Goal: Check status: Check status

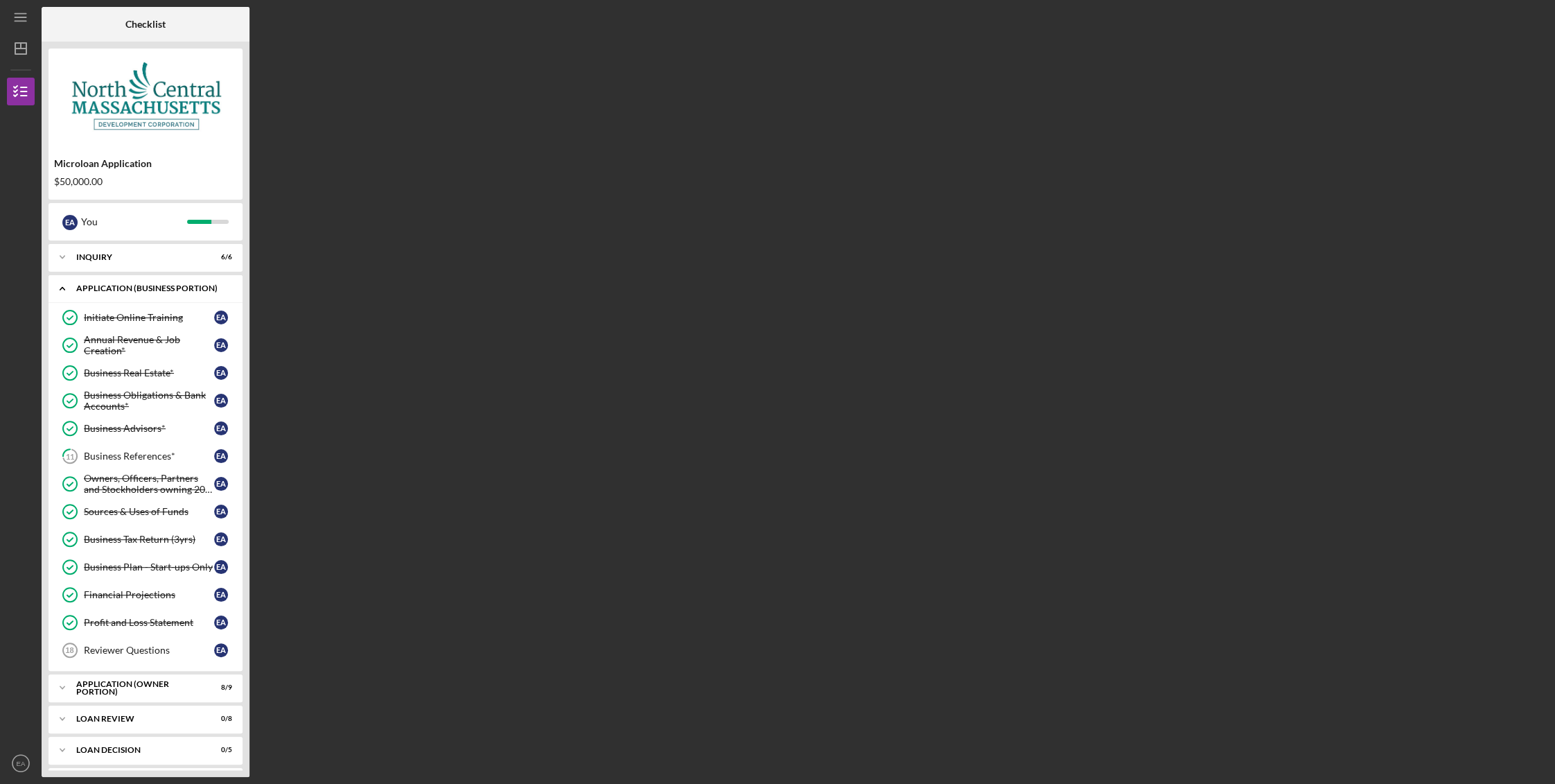
click at [62, 288] on polyline at bounding box center [62, 289] width 4 height 3
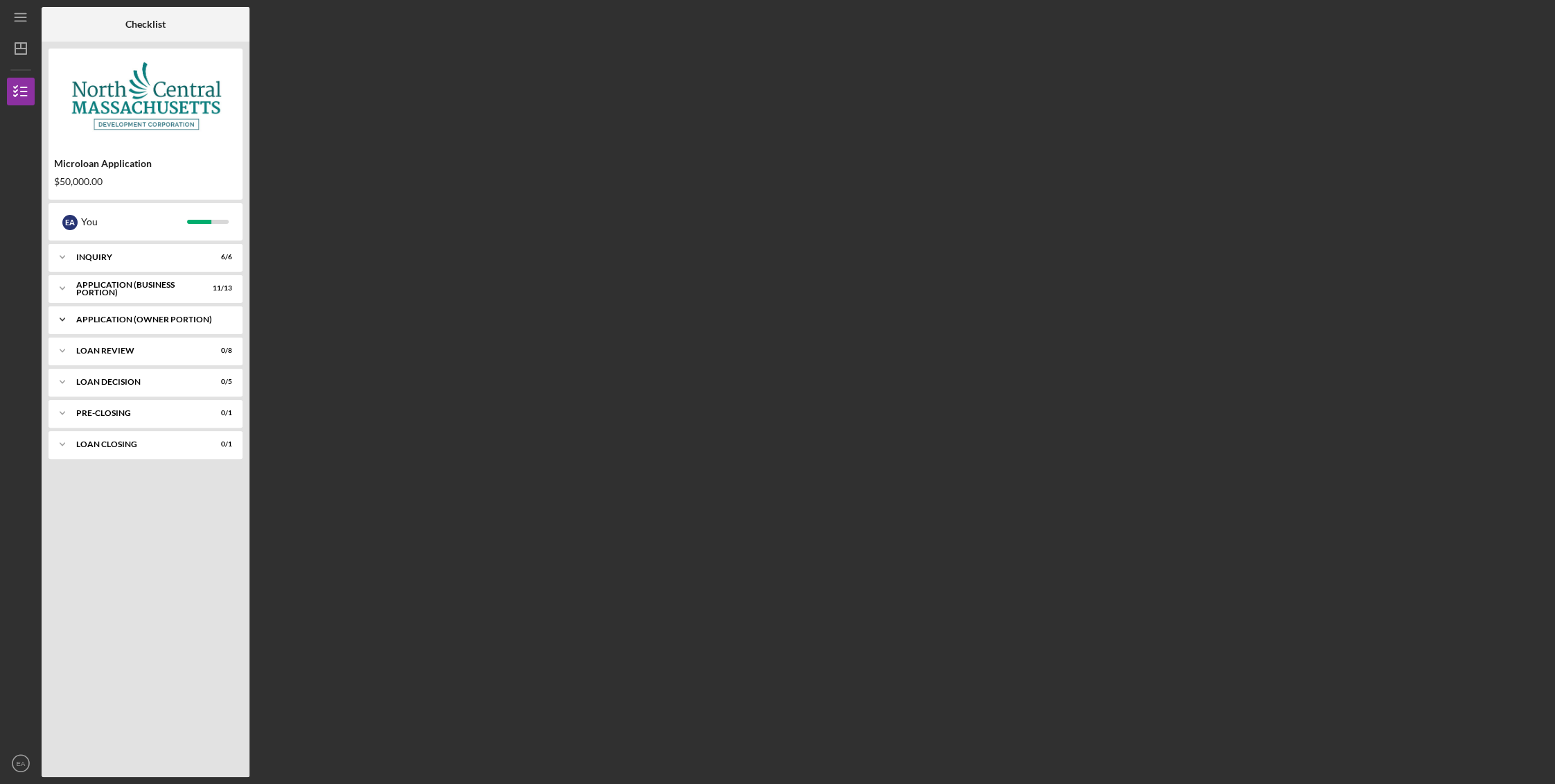
click at [136, 322] on div "APPLICATION (OWNER PORTION)" at bounding box center [151, 319] width 149 height 8
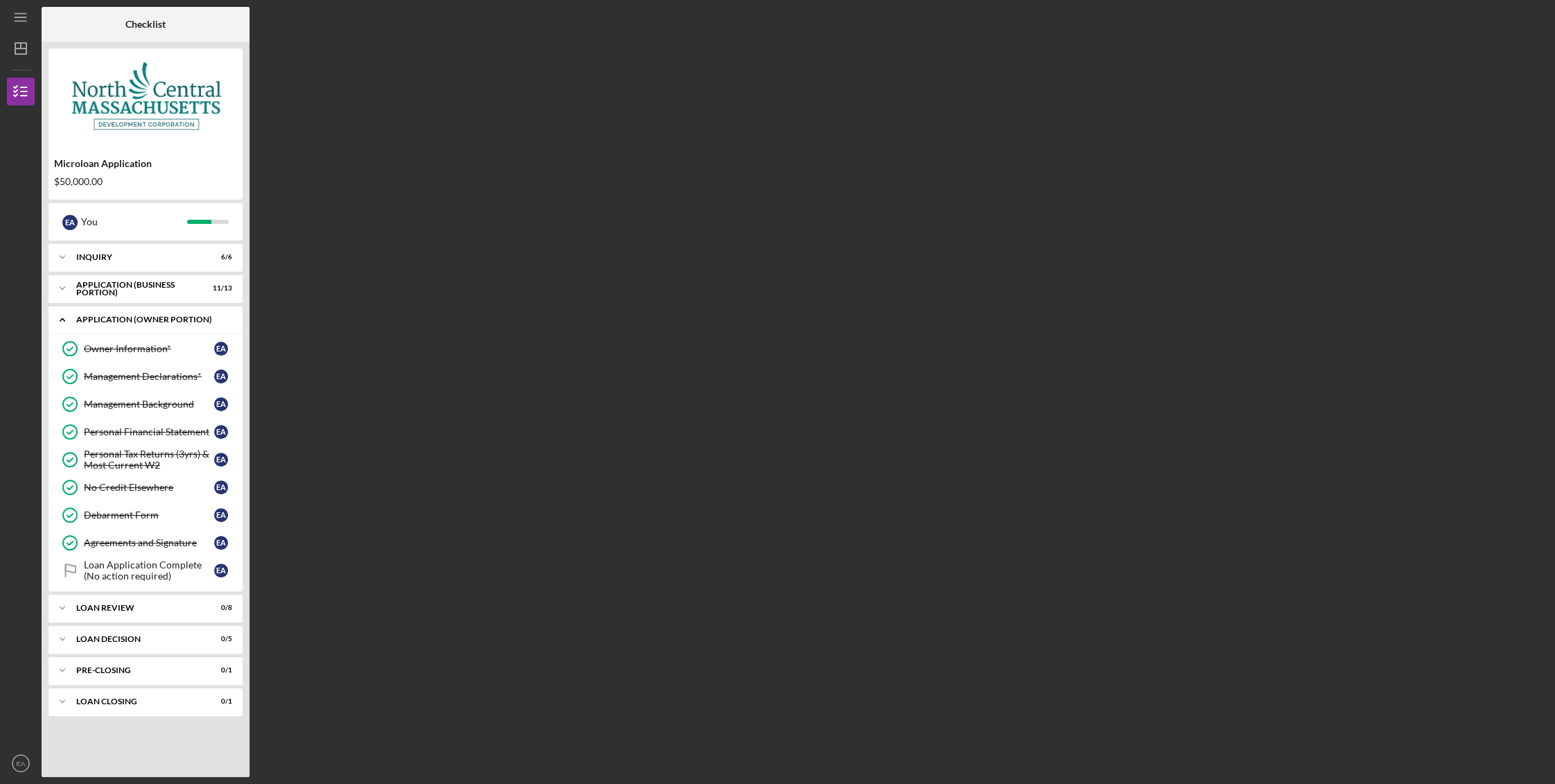
click at [65, 319] on icon "Icon/Expander" at bounding box center [62, 319] width 27 height 27
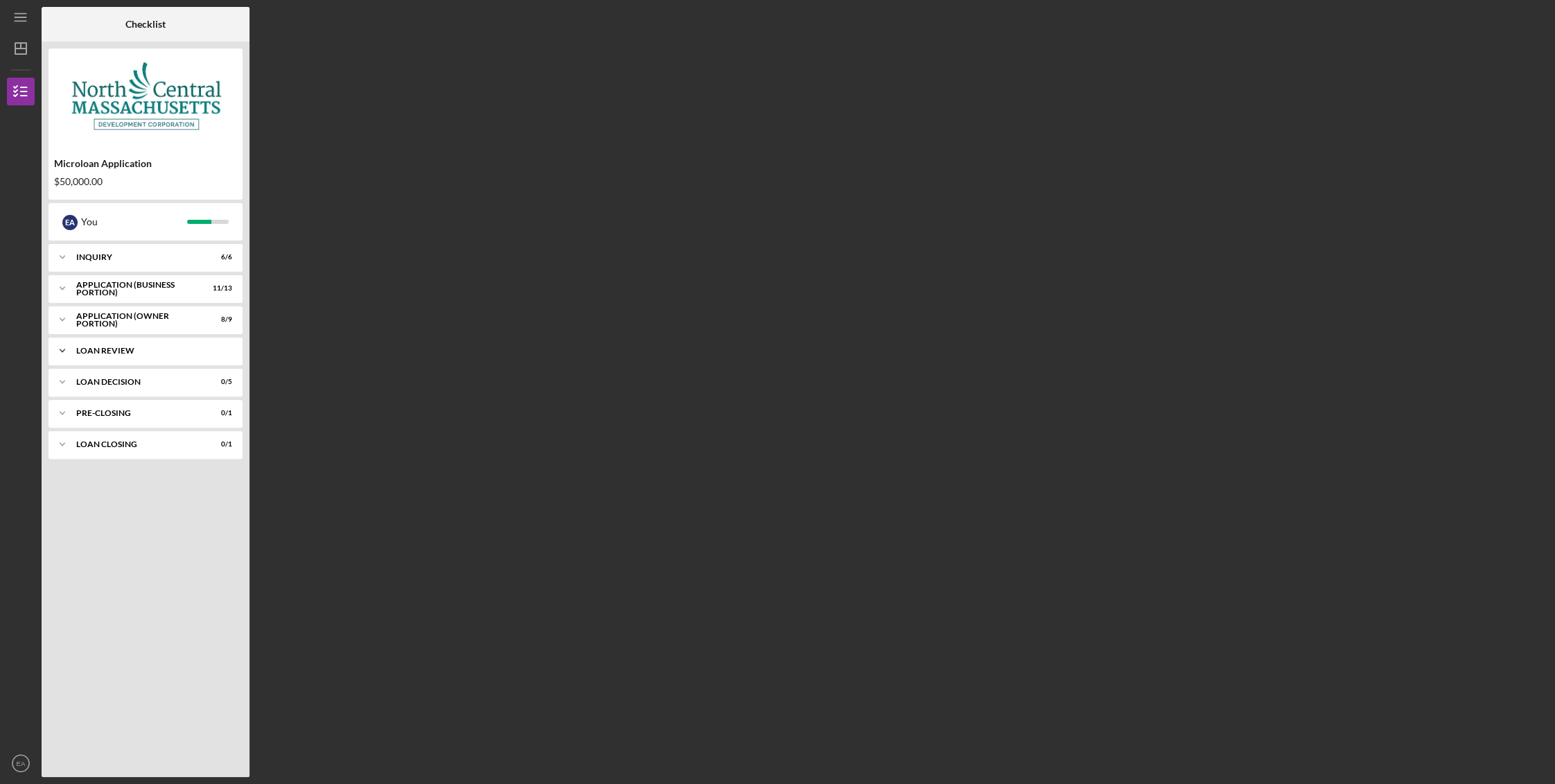
click at [134, 350] on div "LOAN REVIEW" at bounding box center [151, 350] width 149 height 8
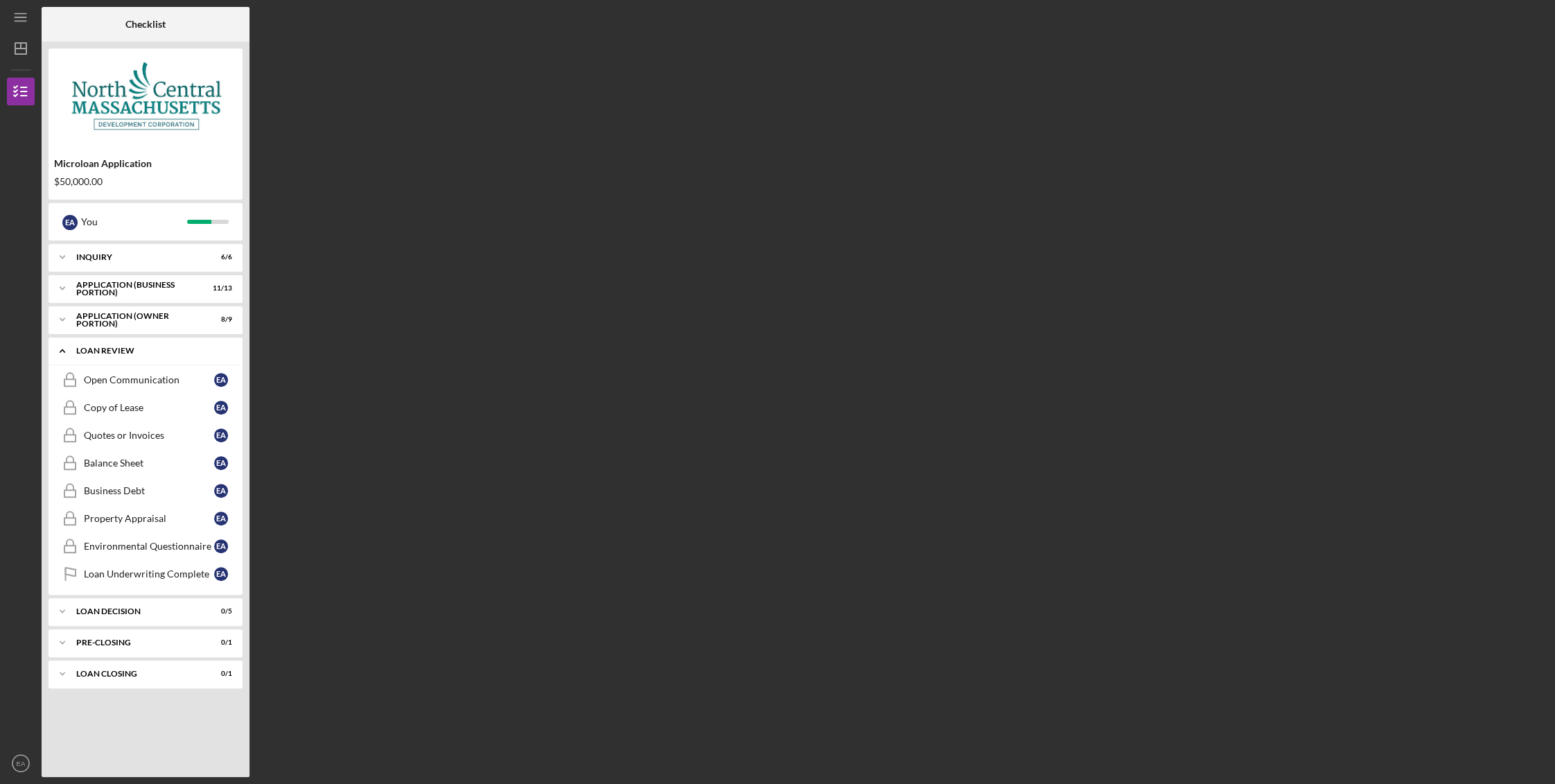
click at [64, 348] on icon "Icon/Expander" at bounding box center [62, 350] width 27 height 27
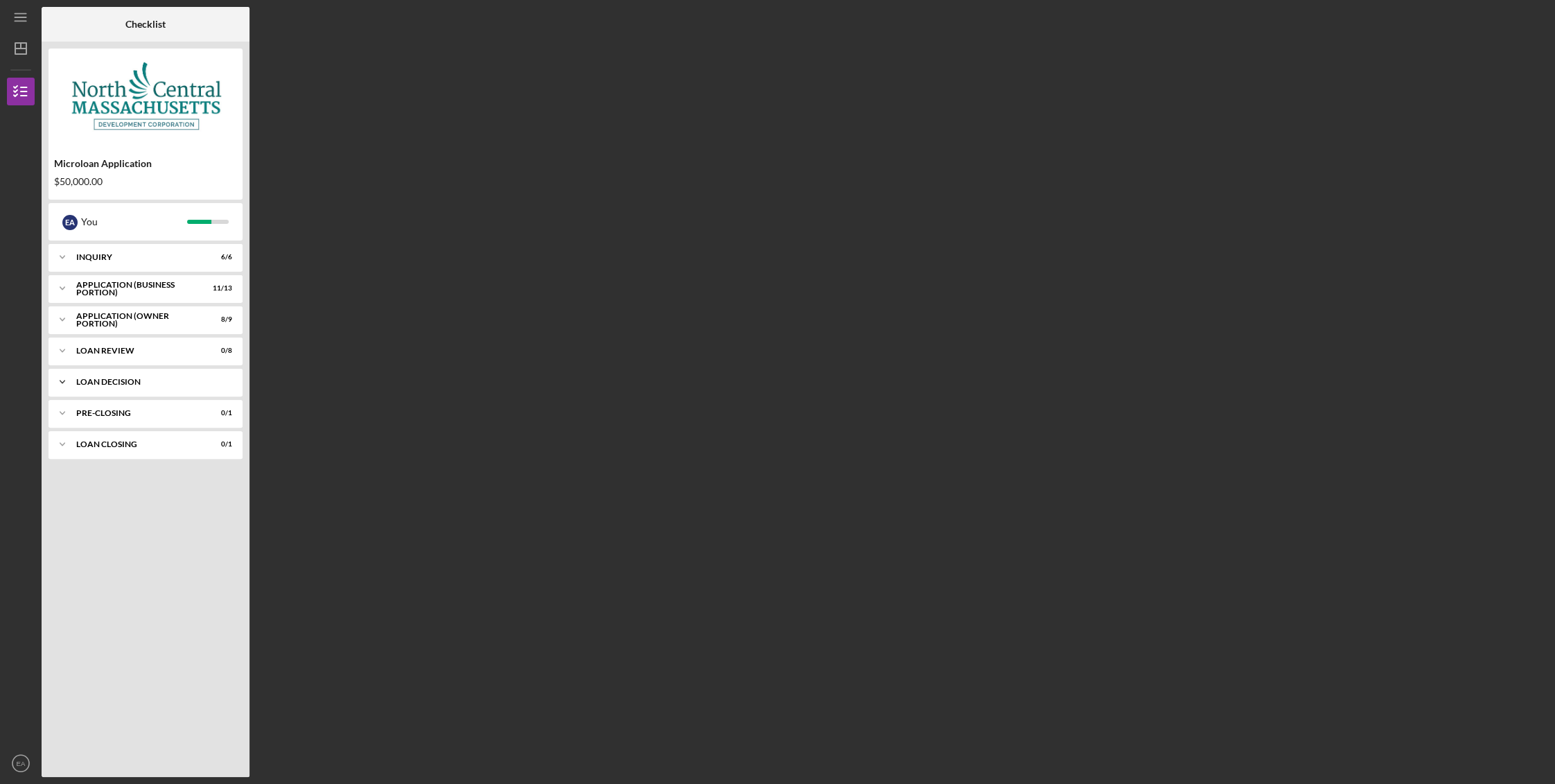
click at [86, 385] on div "Icon/Expander LOAN DECISION 0 / 5" at bounding box center [145, 381] width 194 height 27
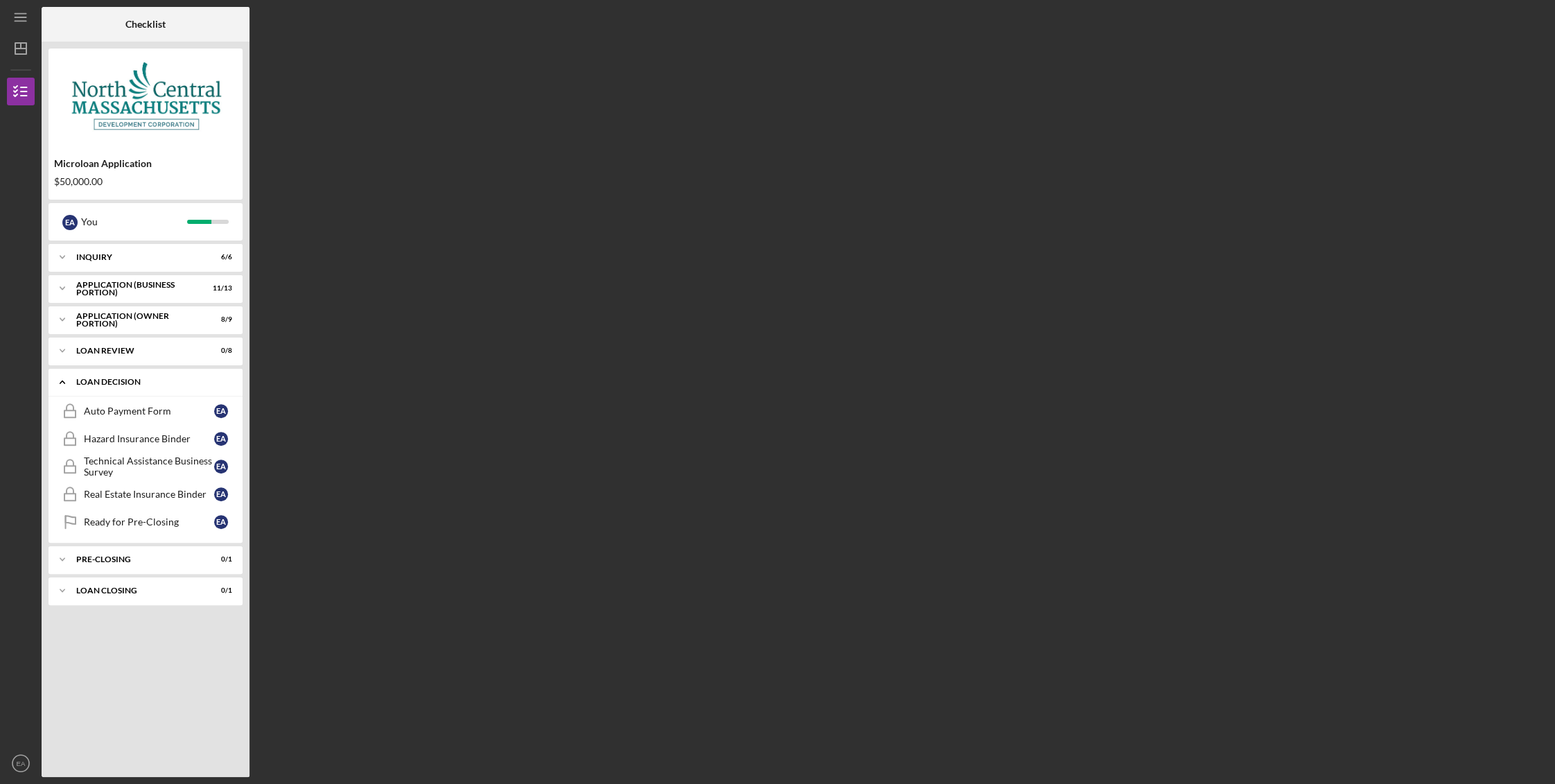
click at [63, 377] on icon "Icon/Expander" at bounding box center [62, 381] width 27 height 27
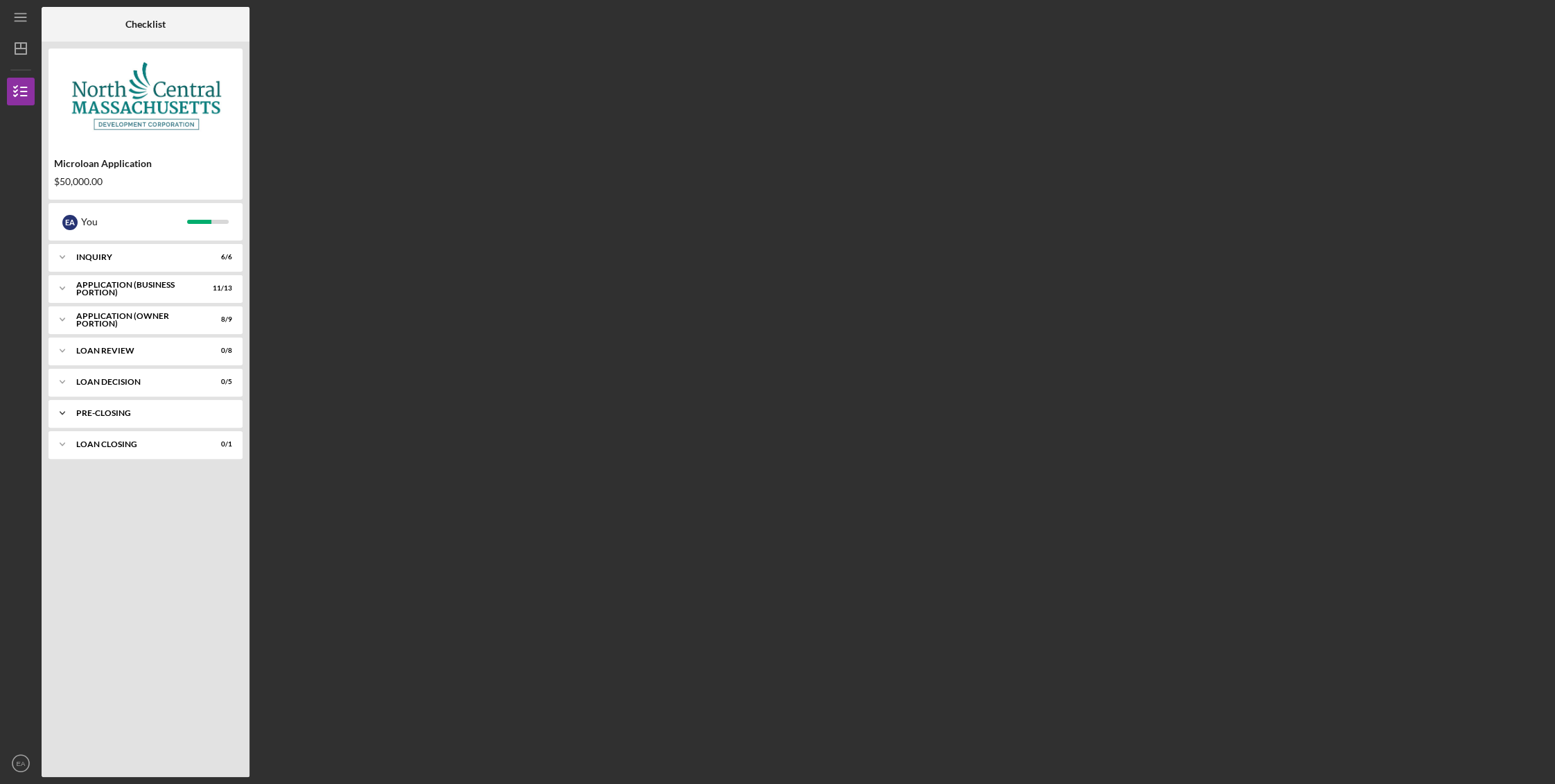
click at [90, 408] on div "PRE-CLOSING" at bounding box center [151, 412] width 149 height 8
click at [65, 406] on icon "Icon/Expander" at bounding box center [62, 412] width 27 height 27
click at [63, 349] on polyline at bounding box center [62, 350] width 4 height 3
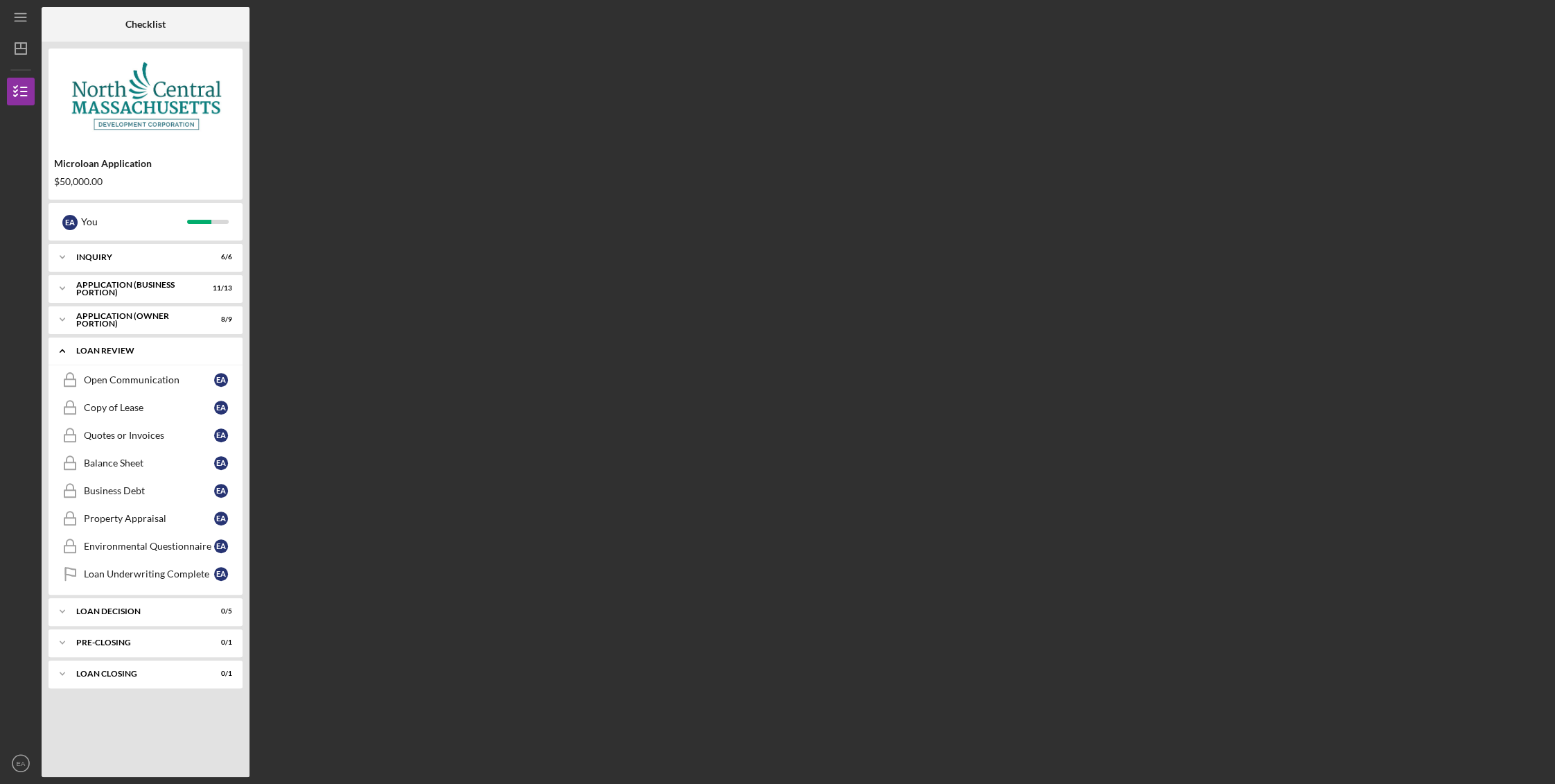
click at [64, 349] on icon "Icon/Expander" at bounding box center [62, 350] width 27 height 27
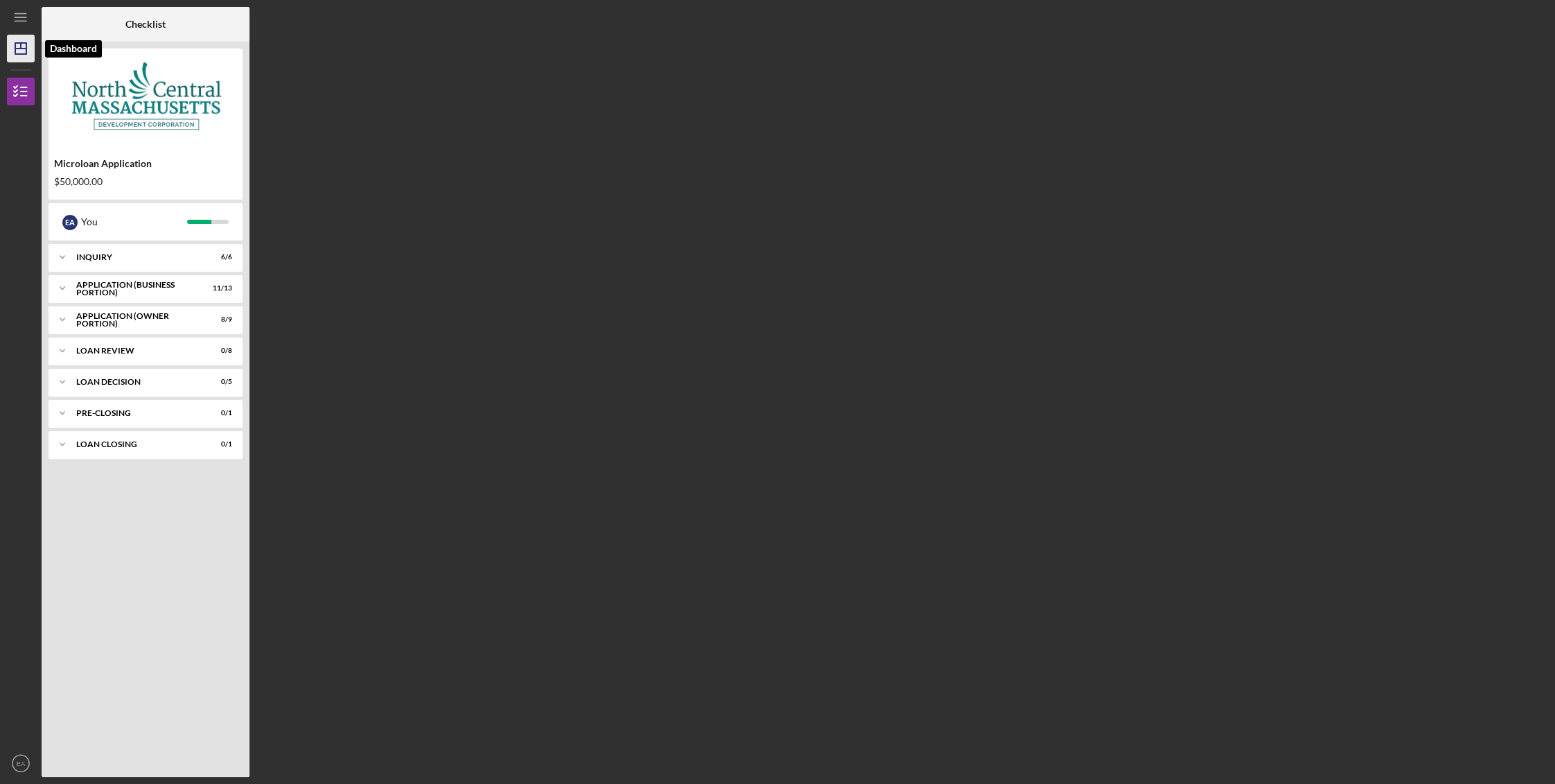
click at [19, 49] on line "button" at bounding box center [20, 49] width 12 height 0
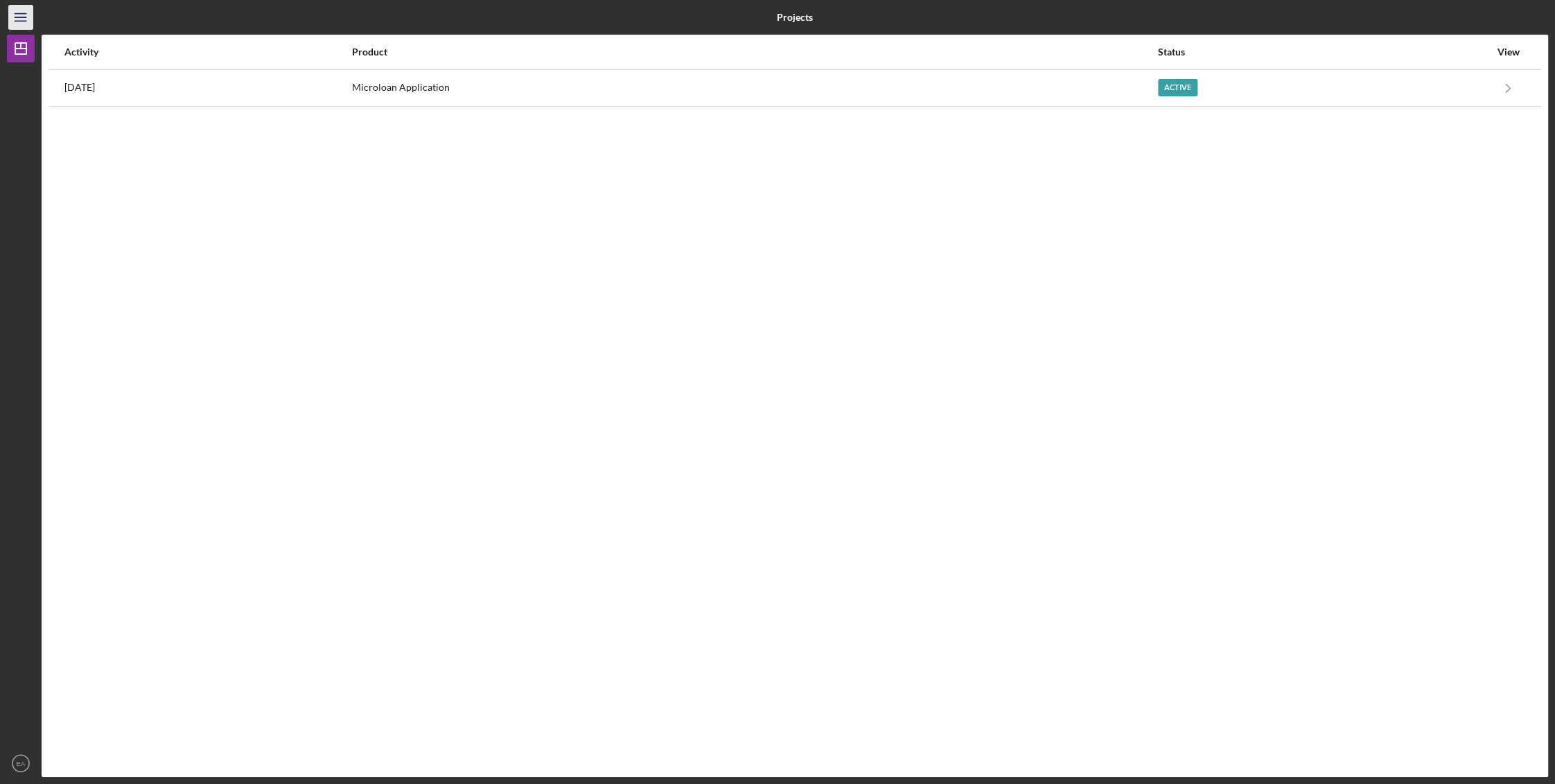
click at [23, 21] on icon "Icon/Menu" at bounding box center [20, 17] width 31 height 31
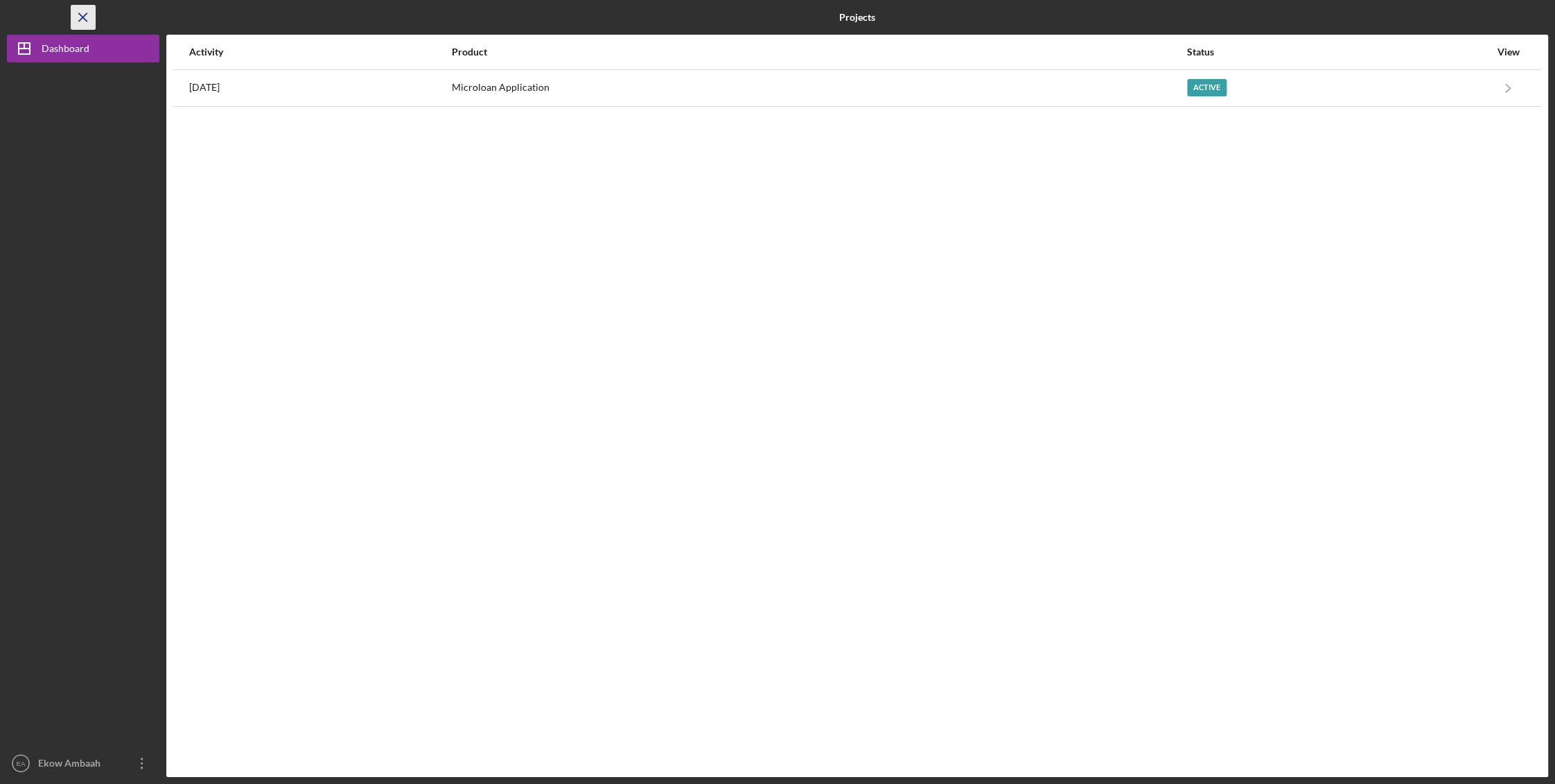
click at [81, 22] on icon "Icon/Menu Close" at bounding box center [83, 17] width 31 height 31
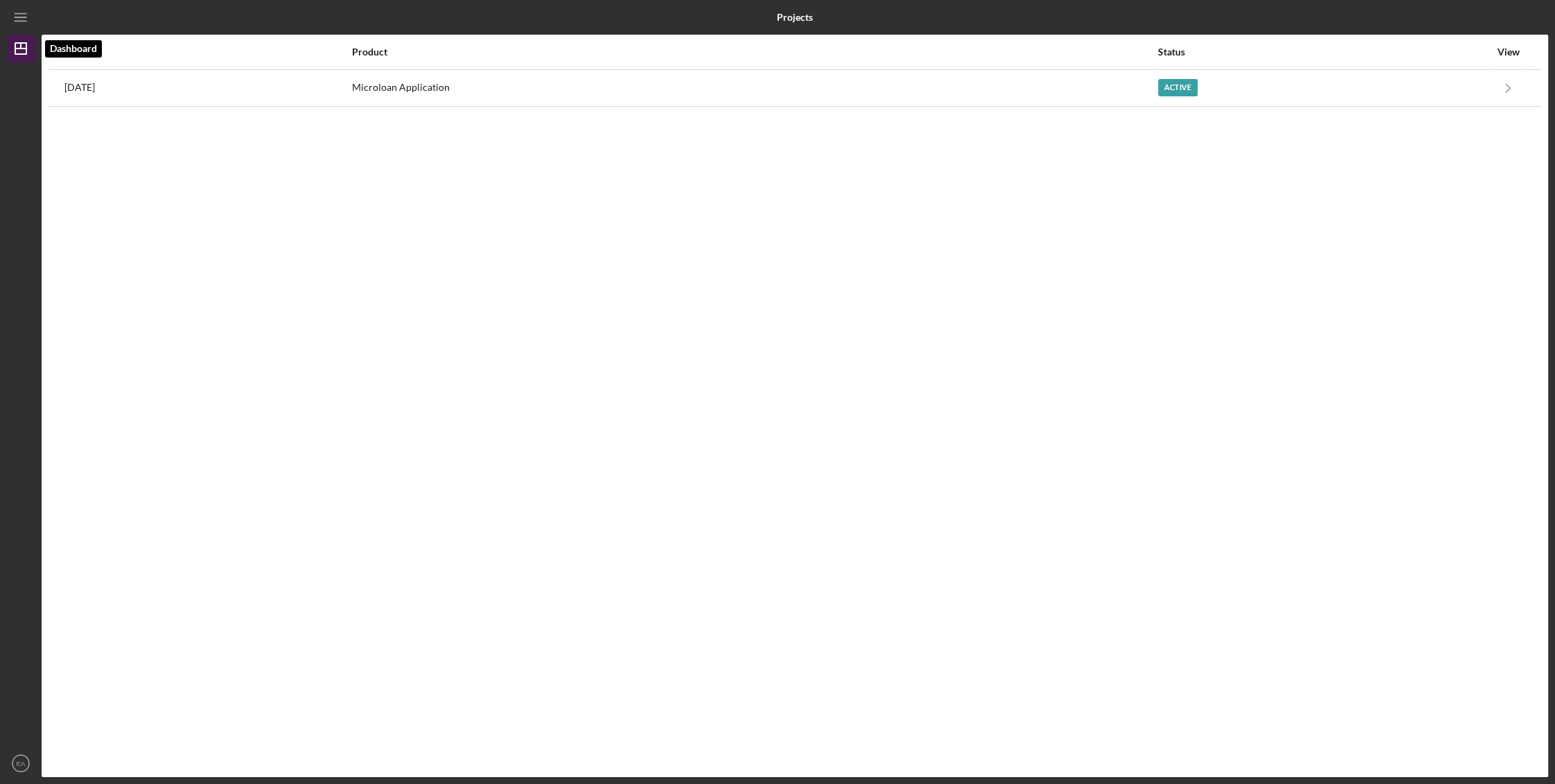
click at [27, 53] on polygon "button" at bounding box center [20, 48] width 12 height 12
click at [26, 53] on polygon "button" at bounding box center [20, 48] width 12 height 12
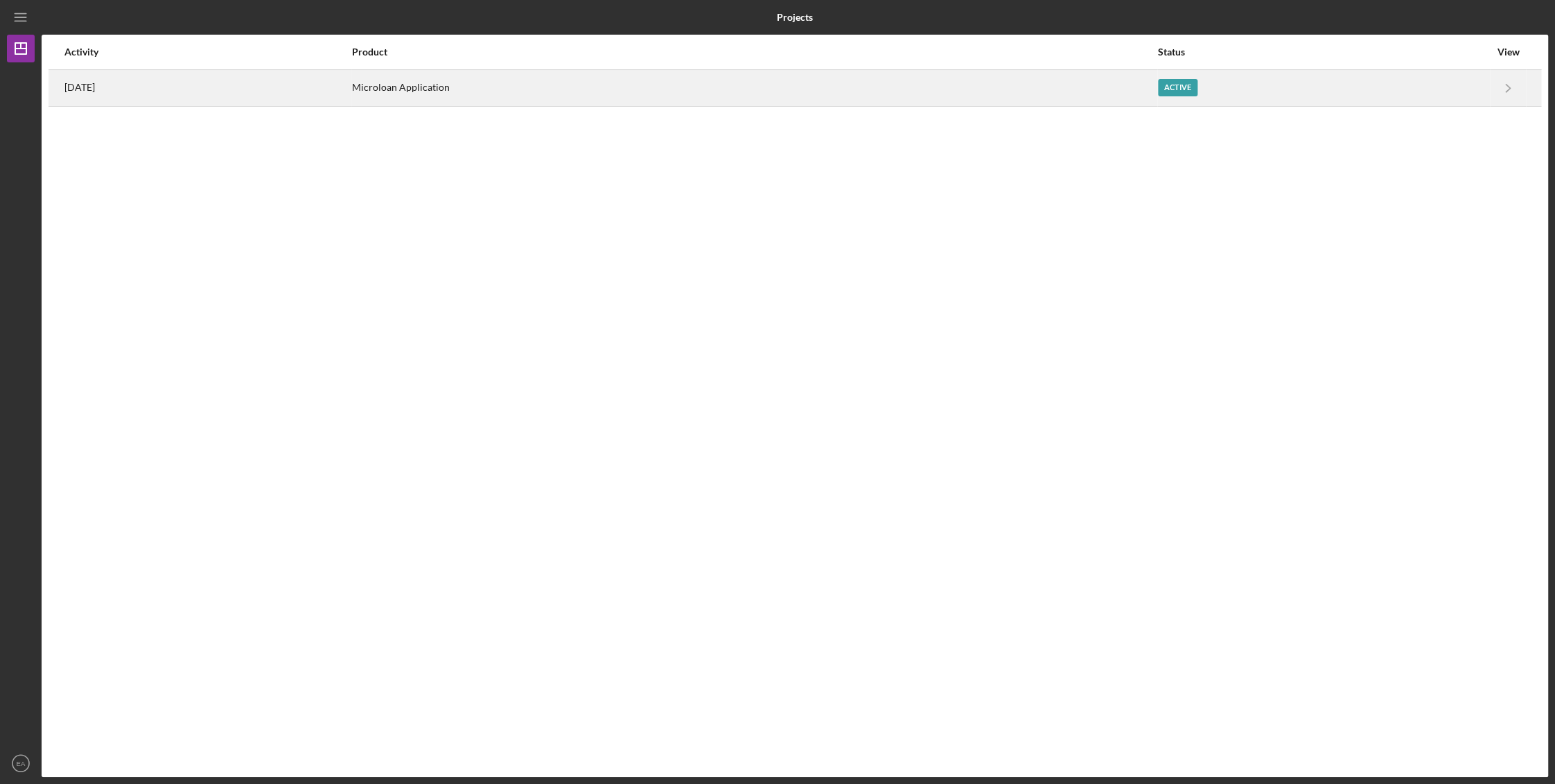
click at [88, 85] on time "[DATE]" at bounding box center [80, 87] width 30 height 12
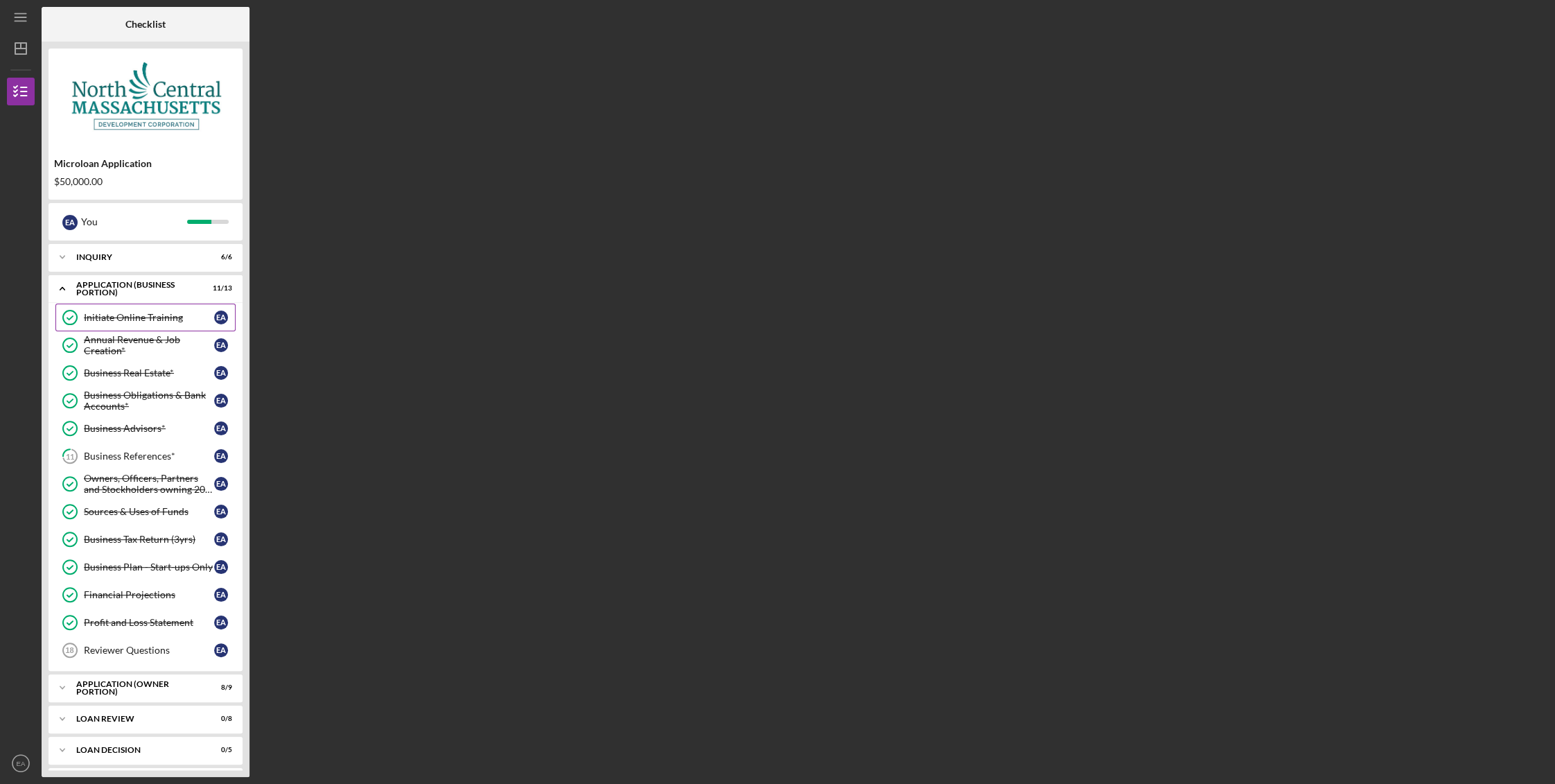
click at [134, 314] on div "Initiate Online Training" at bounding box center [149, 317] width 130 height 12
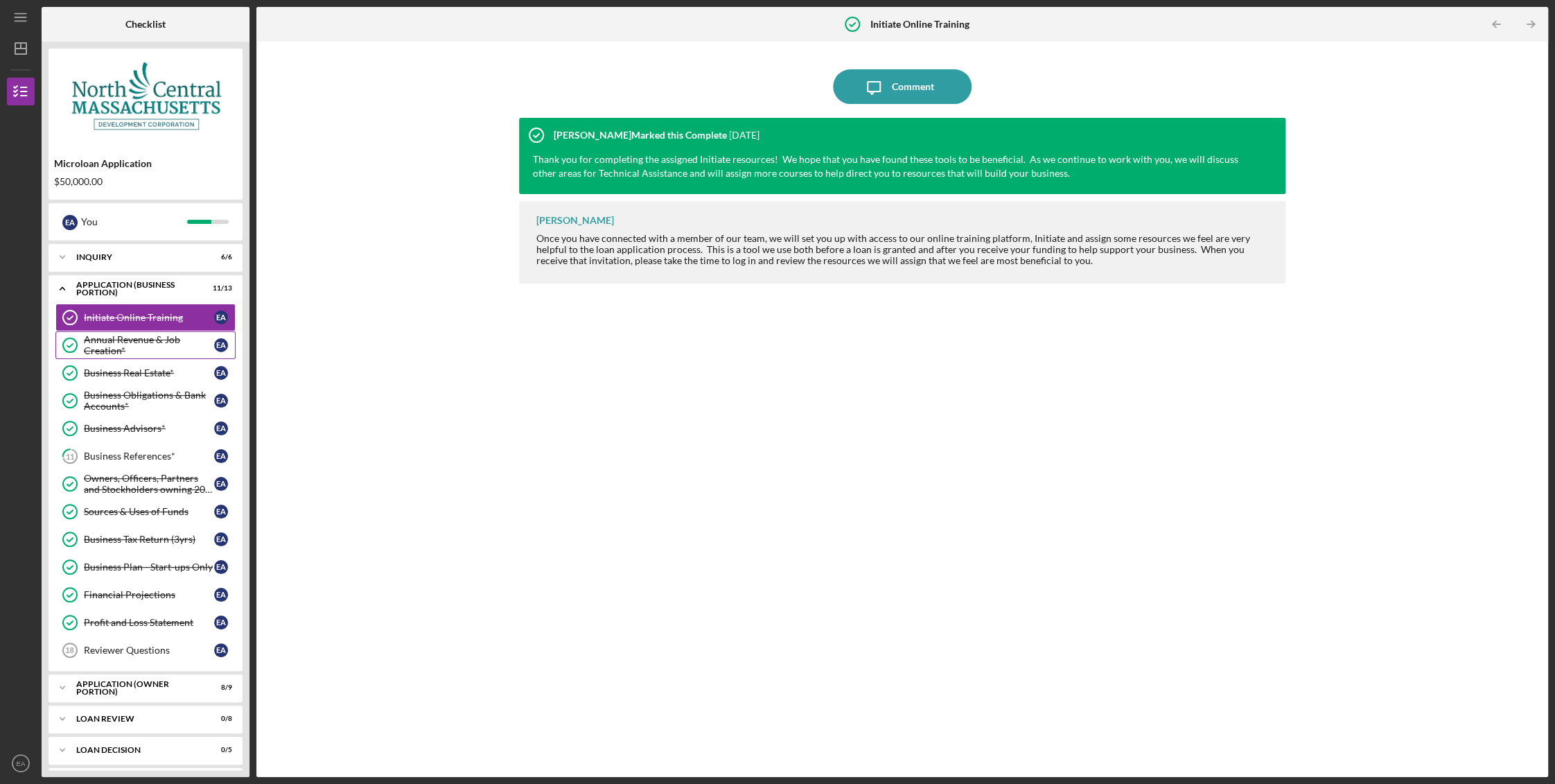
click at [132, 336] on div "Annual Revenue & Job Creation*" at bounding box center [149, 345] width 130 height 22
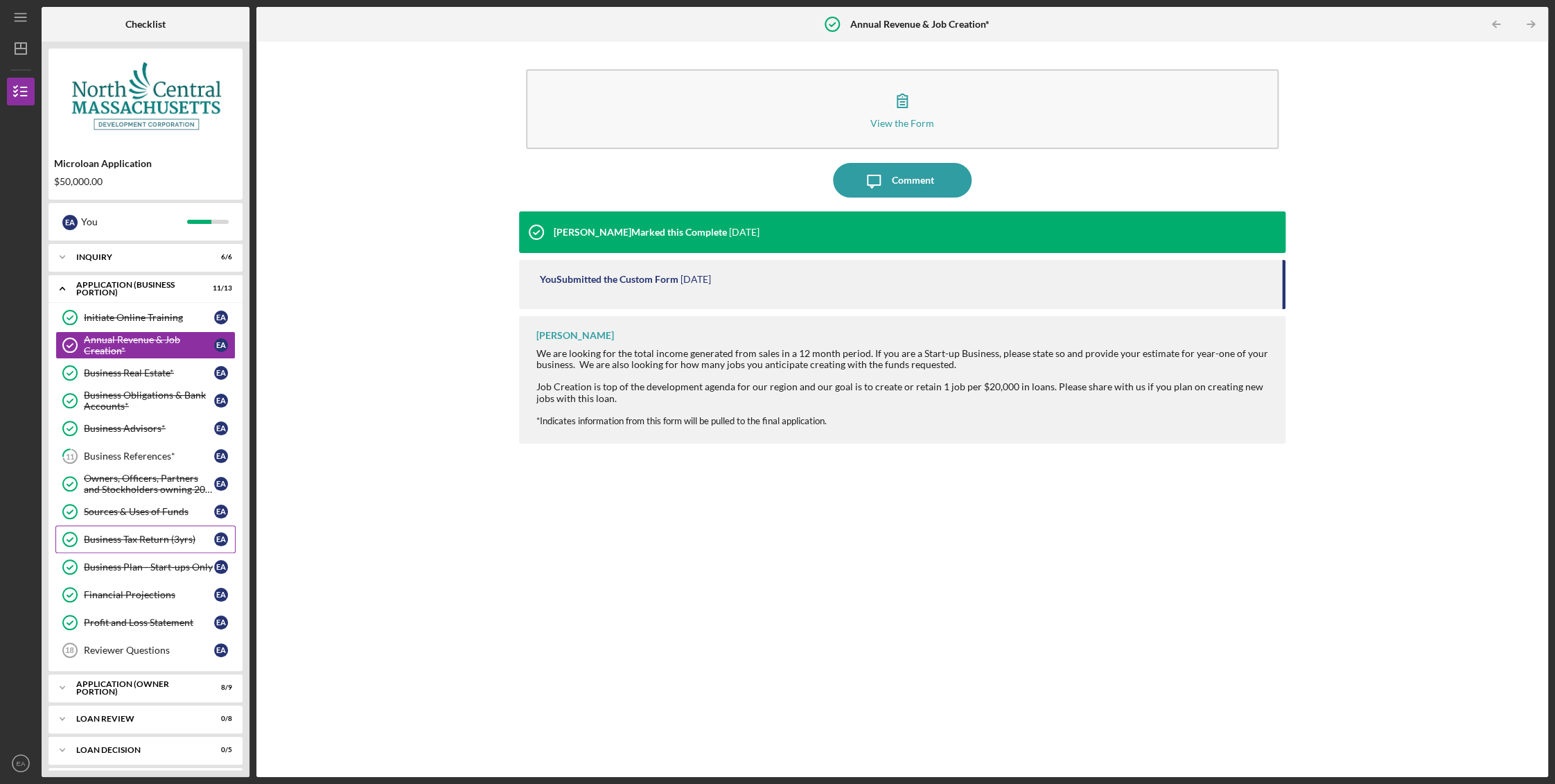
click at [134, 533] on div "Business Tax Return (3yrs)" at bounding box center [149, 539] width 130 height 12
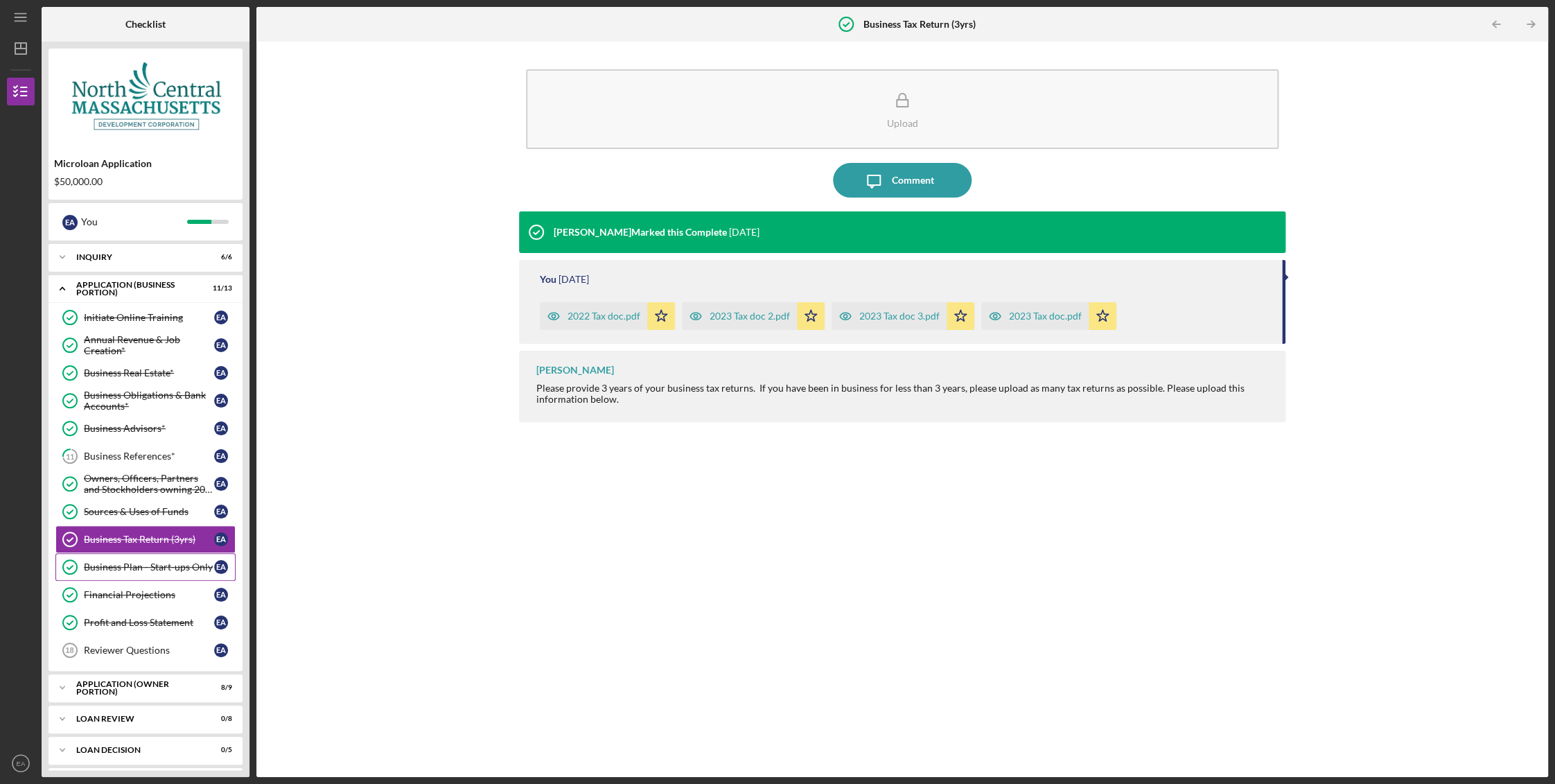
click at [126, 562] on div "Business Plan - Start-ups Only" at bounding box center [149, 567] width 130 height 12
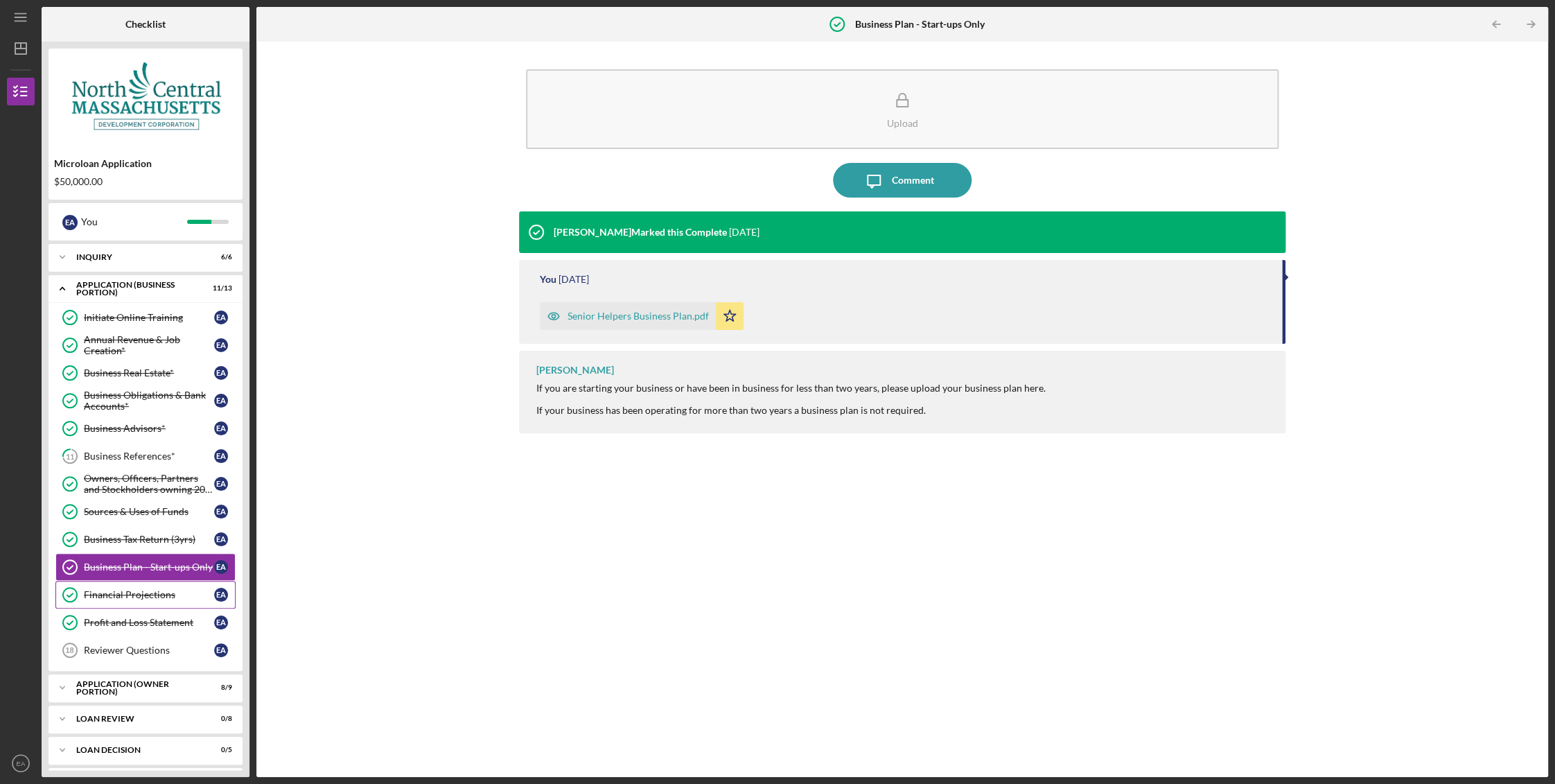
click at [128, 593] on div "Financial Projections" at bounding box center [149, 594] width 130 height 12
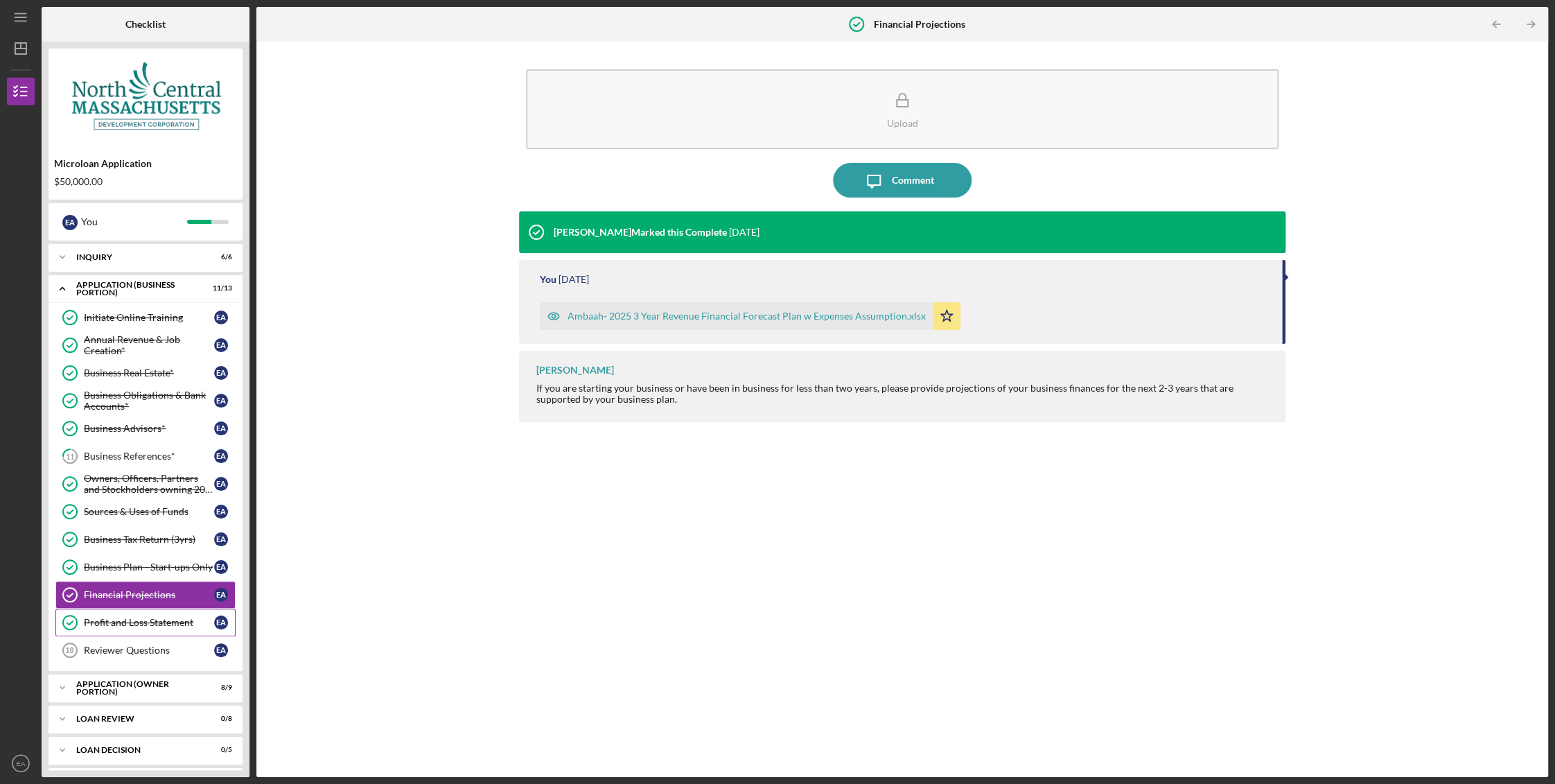
click at [128, 617] on div "Profit and Loss Statement" at bounding box center [149, 622] width 130 height 12
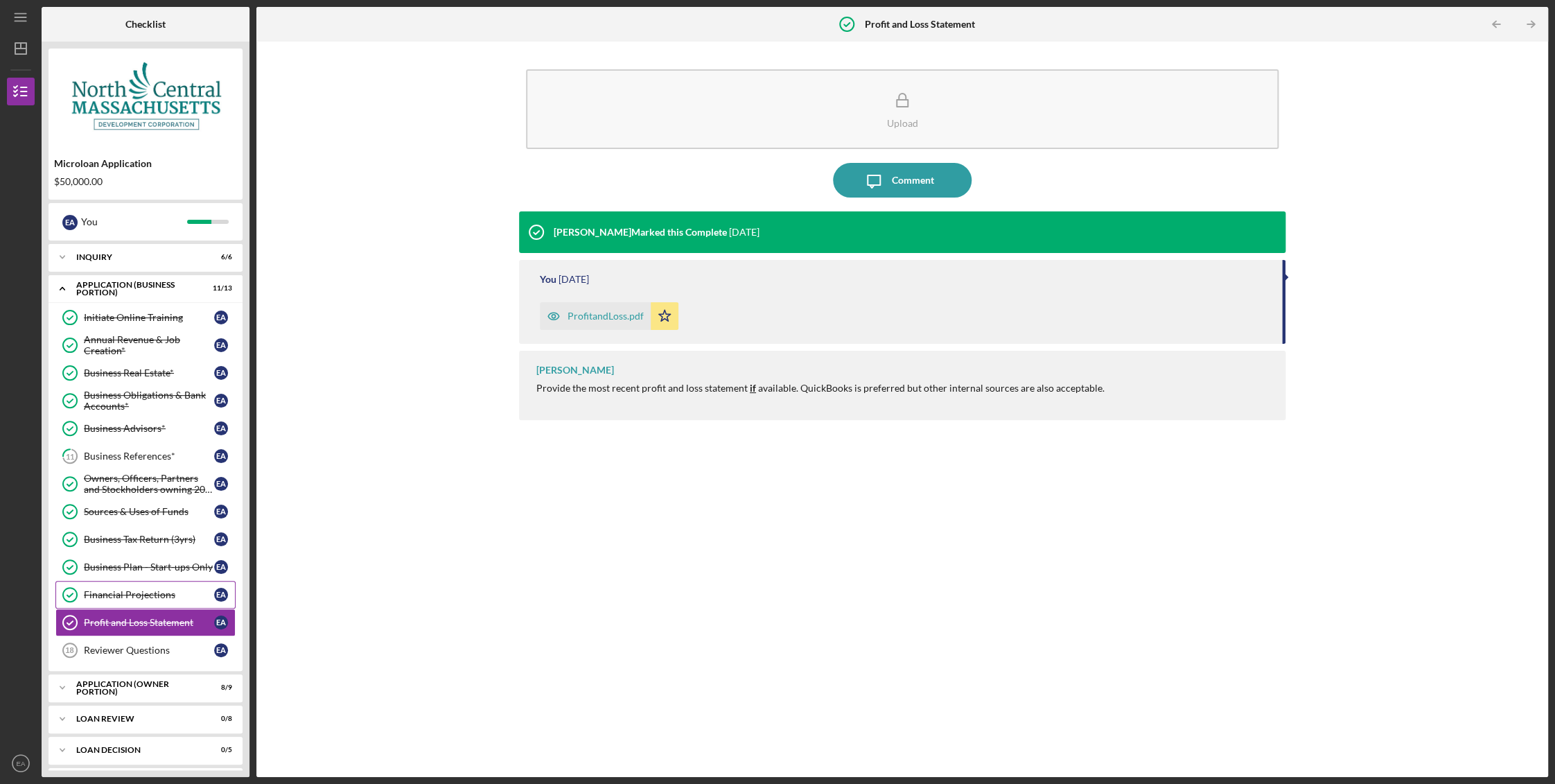
click at [125, 593] on div "Financial Projections" at bounding box center [149, 594] width 130 height 12
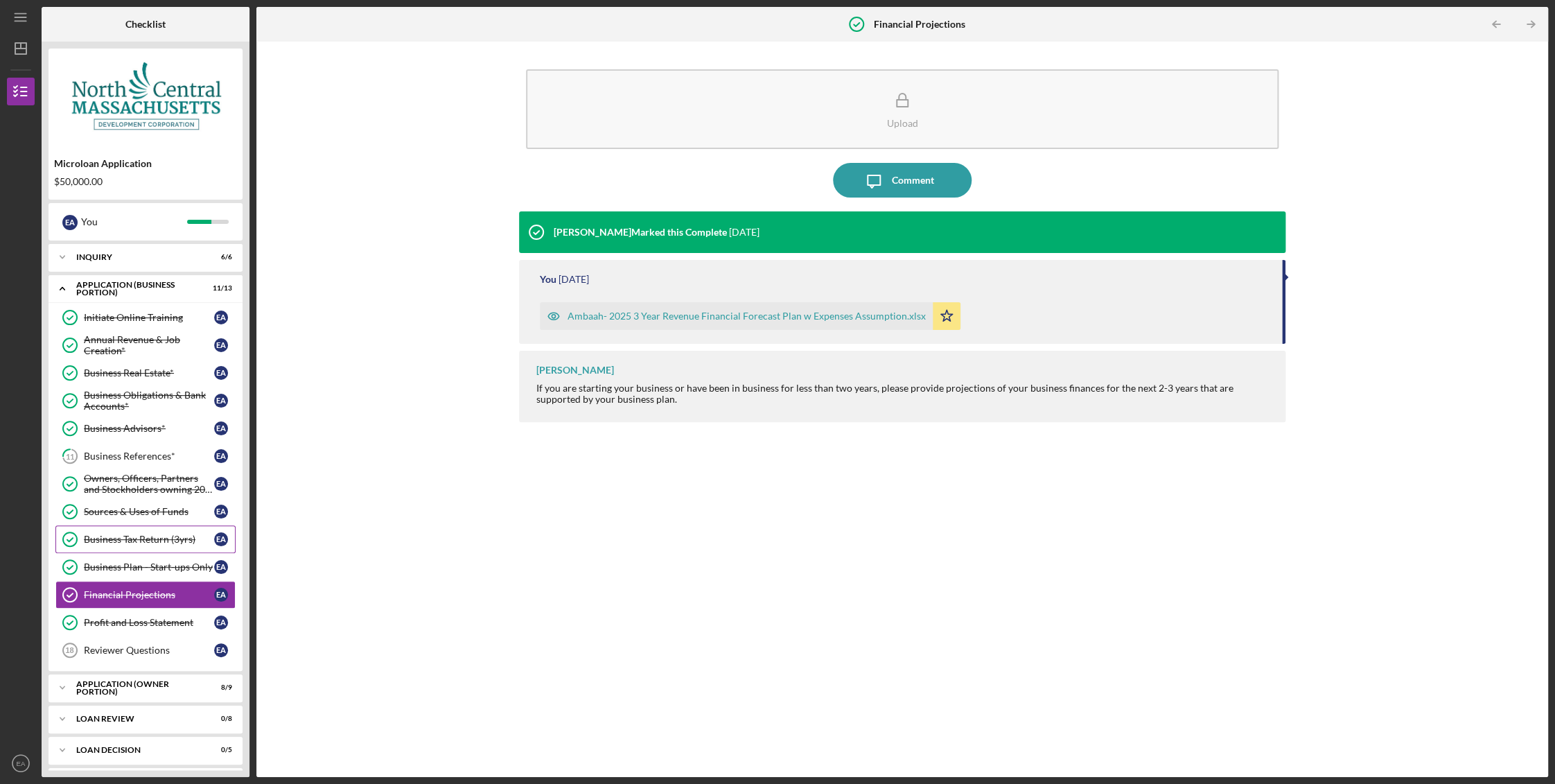
click at [122, 539] on div "Business Tax Return (3yrs)" at bounding box center [149, 539] width 130 height 12
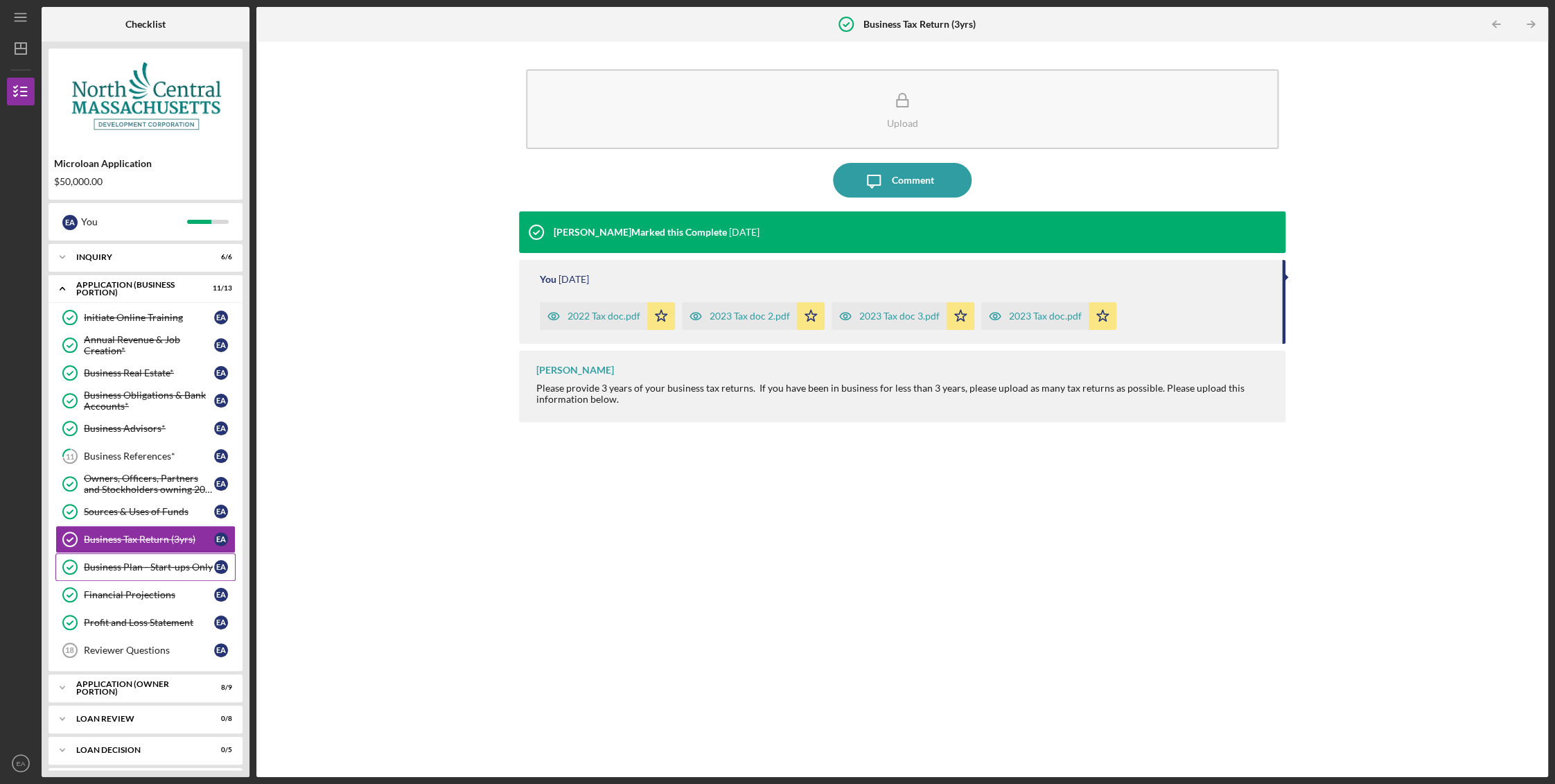
click at [122, 563] on div "Business Plan - Start-ups Only" at bounding box center [149, 567] width 130 height 12
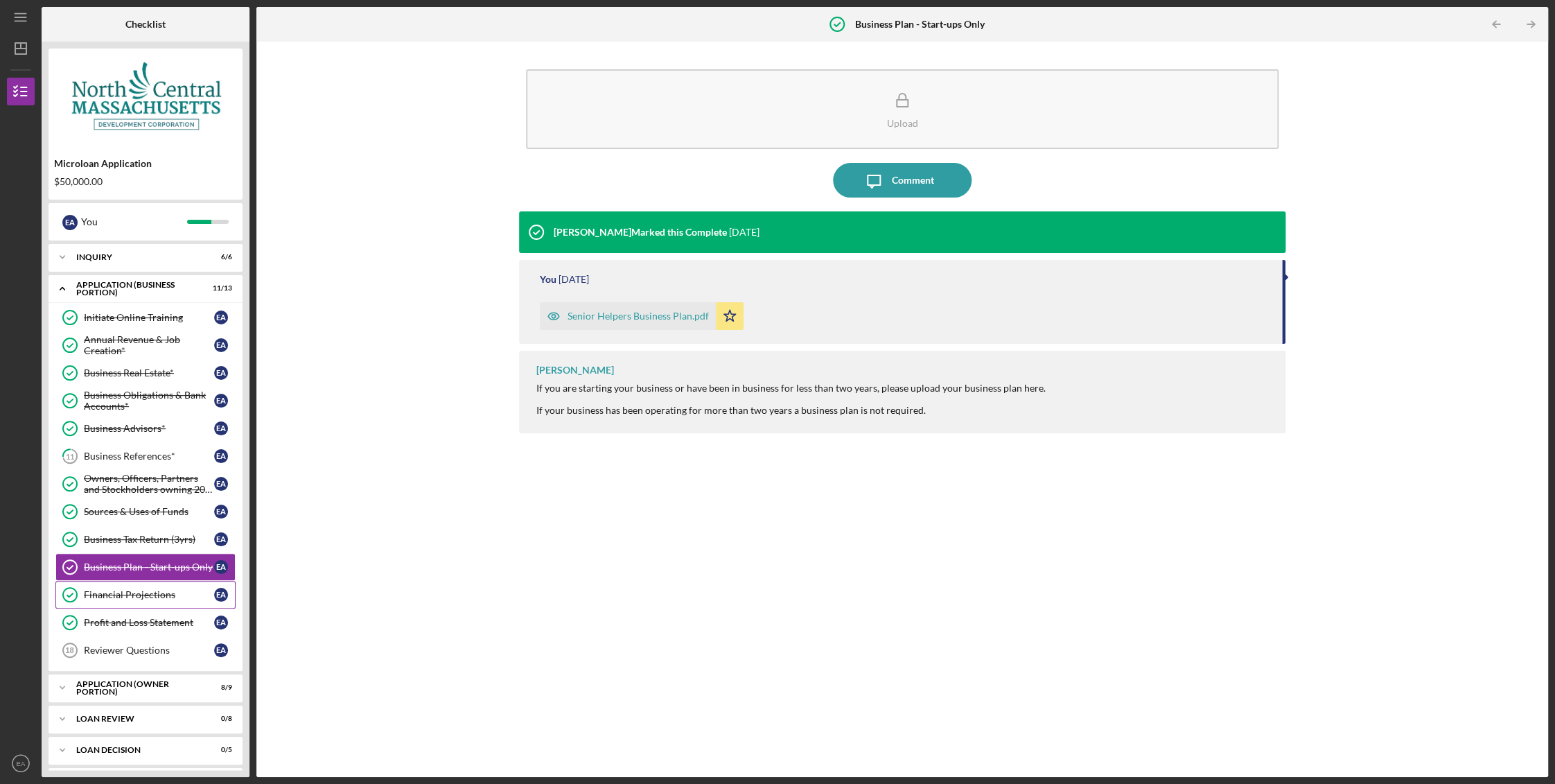
click at [120, 589] on div "Financial Projections" at bounding box center [149, 594] width 130 height 12
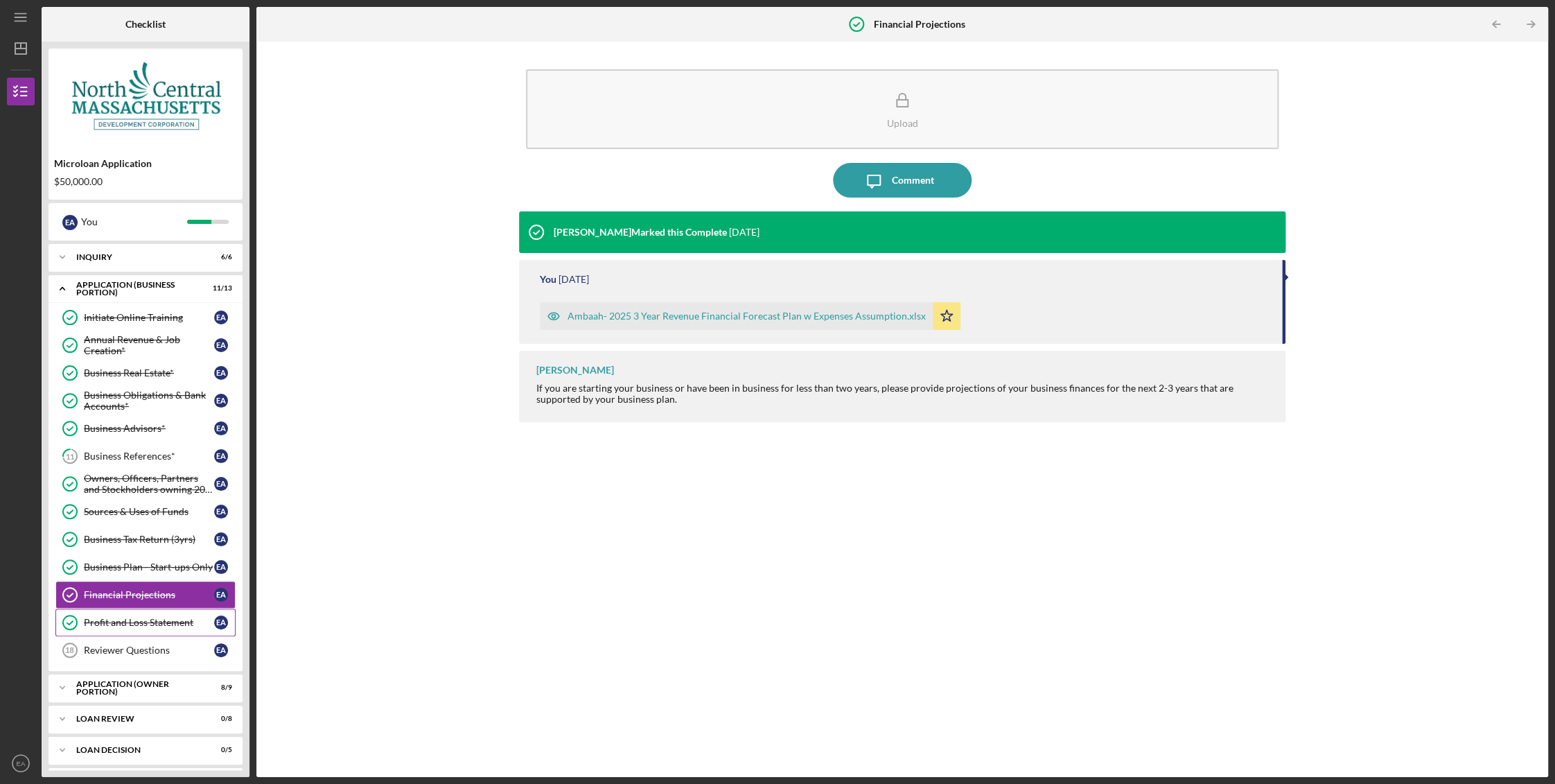
click at [117, 617] on div "Profit and Loss Statement" at bounding box center [149, 622] width 130 height 12
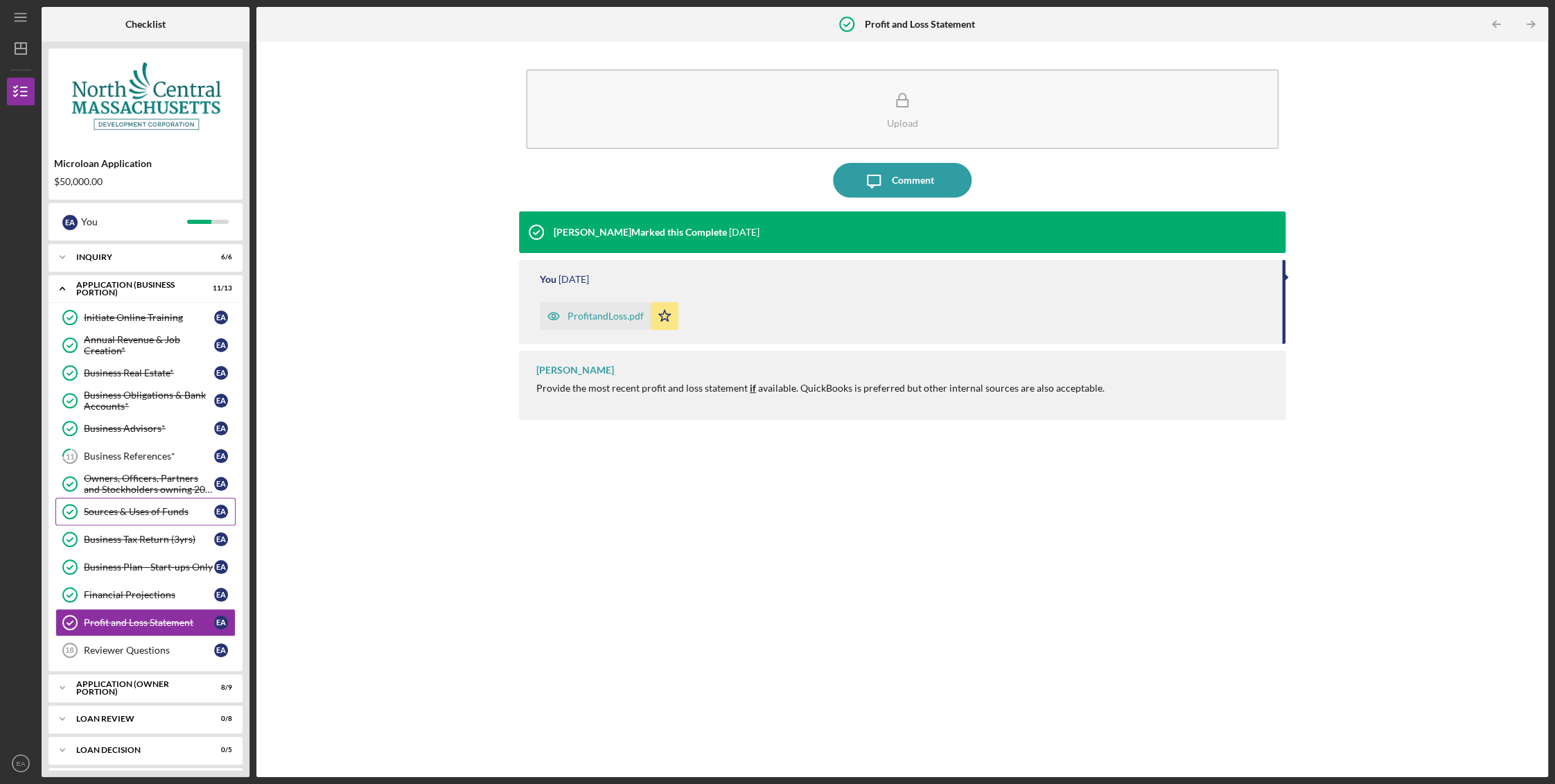
click at [119, 513] on div "Sources & Uses of Funds" at bounding box center [149, 511] width 130 height 12
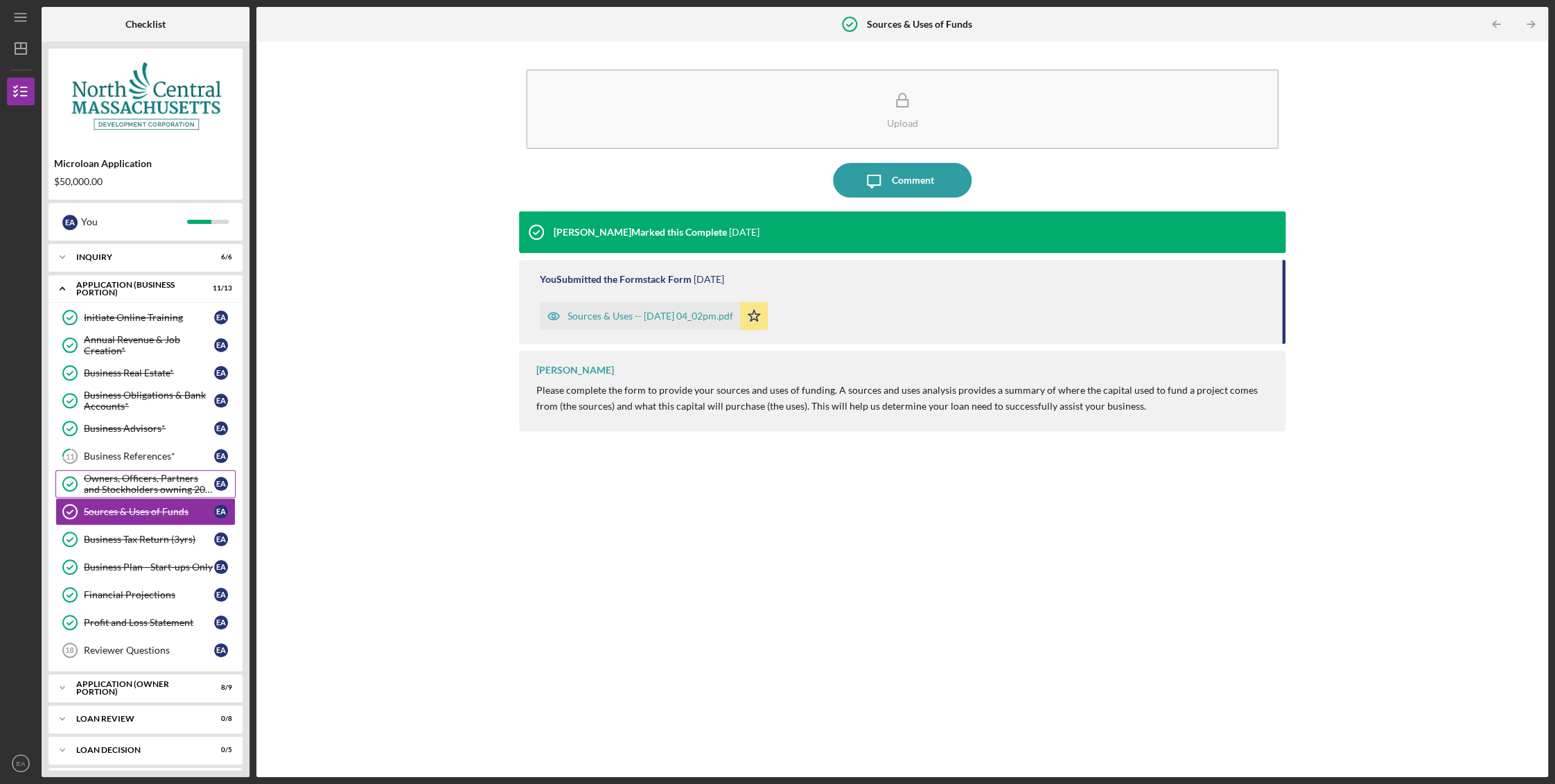
click at [114, 488] on div "Owners, Officers, Partners and Stockholders owning 20% or more*" at bounding box center [149, 483] width 130 height 22
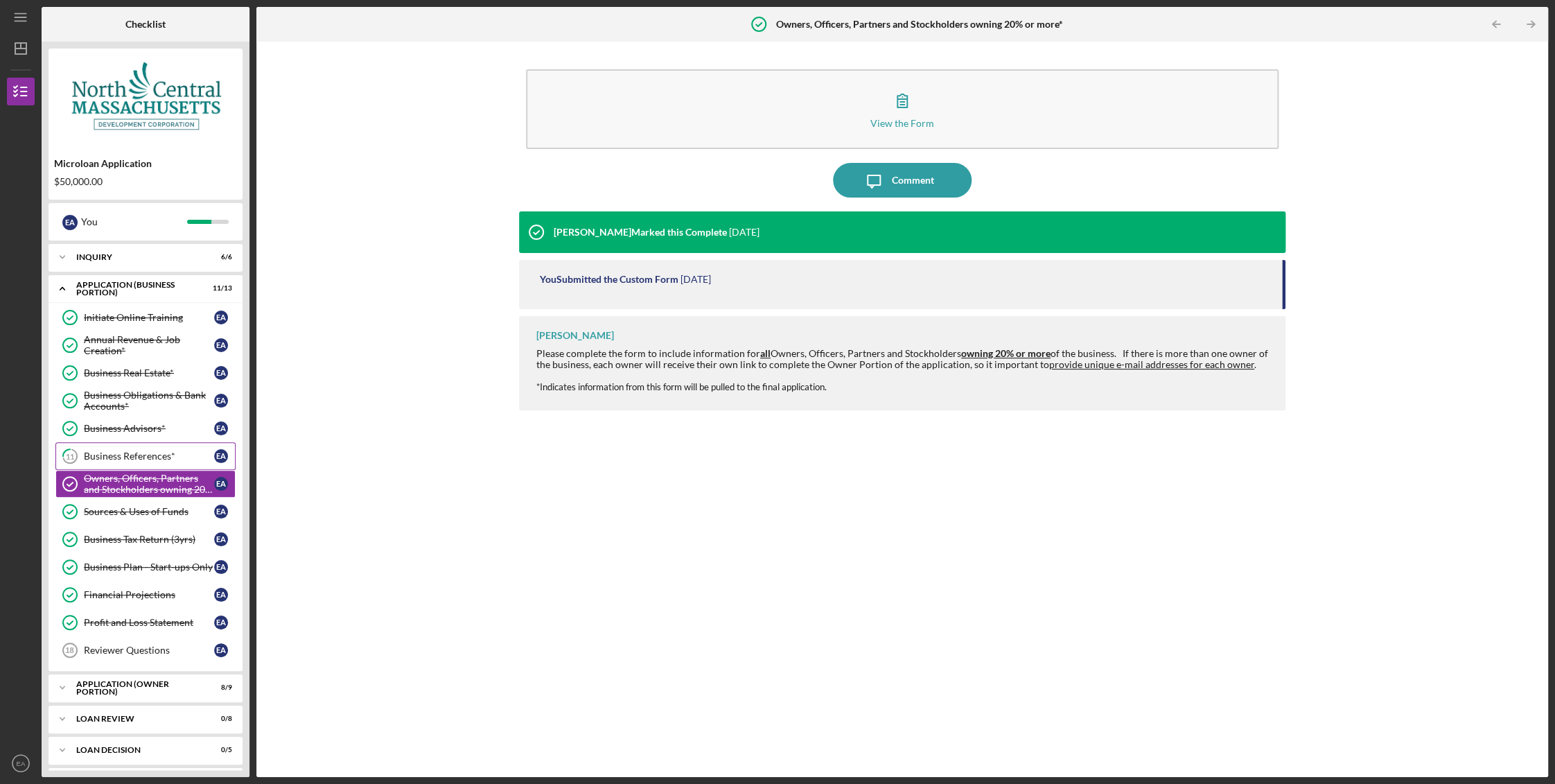
click at [110, 458] on div "Business References*" at bounding box center [149, 455] width 130 height 12
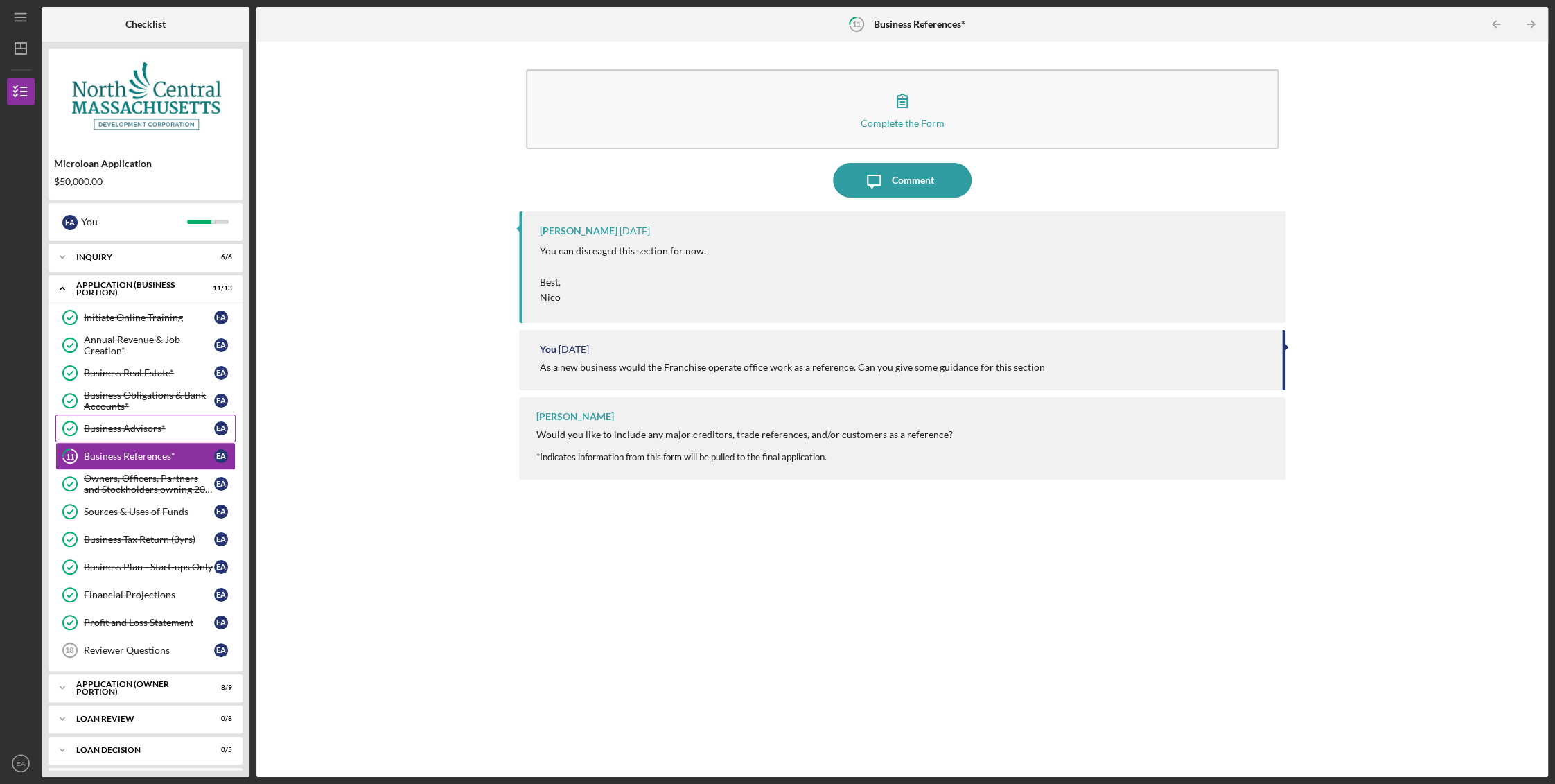
click at [110, 428] on div "Business Advisors*" at bounding box center [149, 428] width 130 height 12
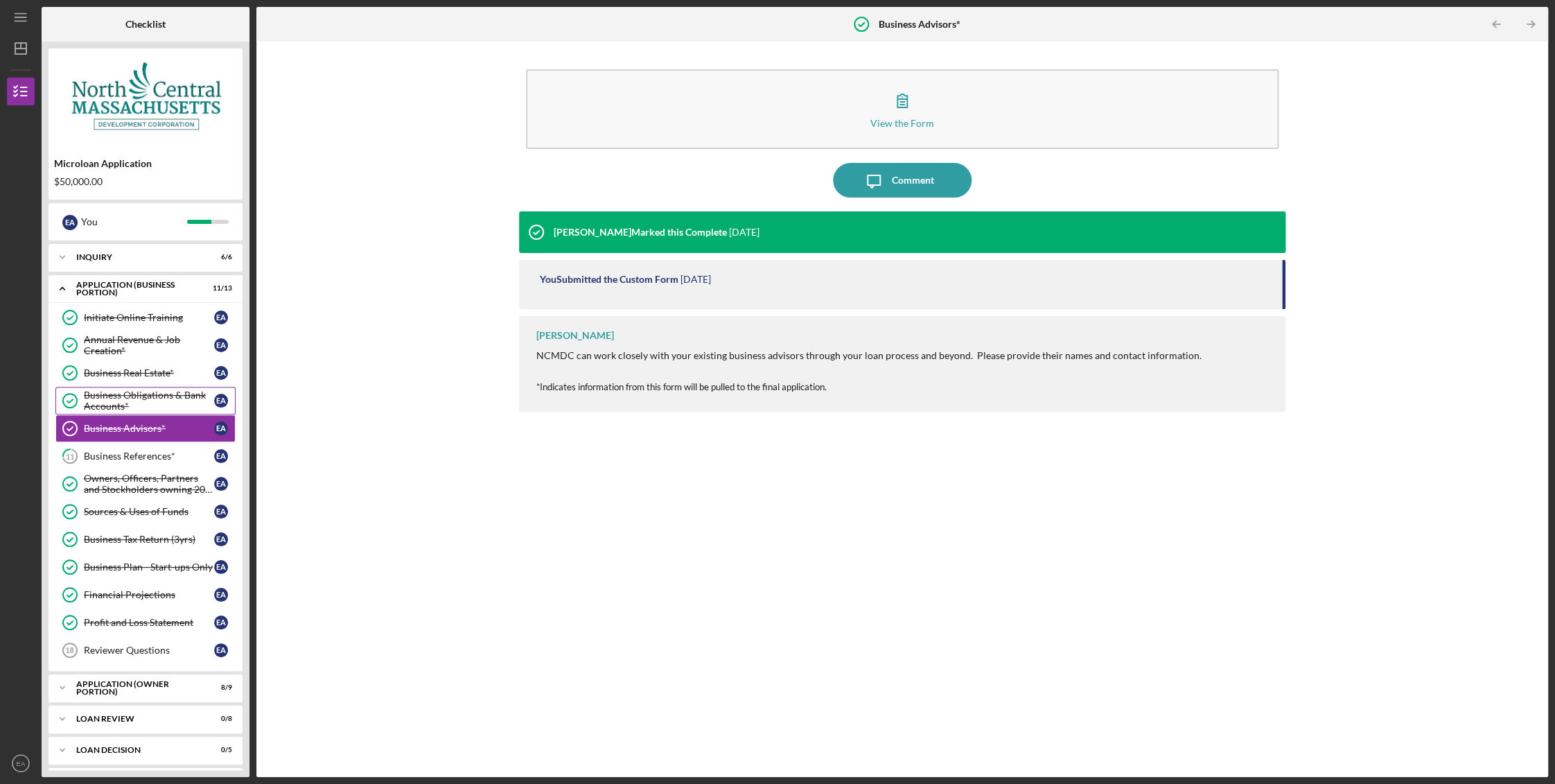
click at [104, 394] on div "Business Obligations & Bank Accounts*" at bounding box center [149, 400] width 130 height 22
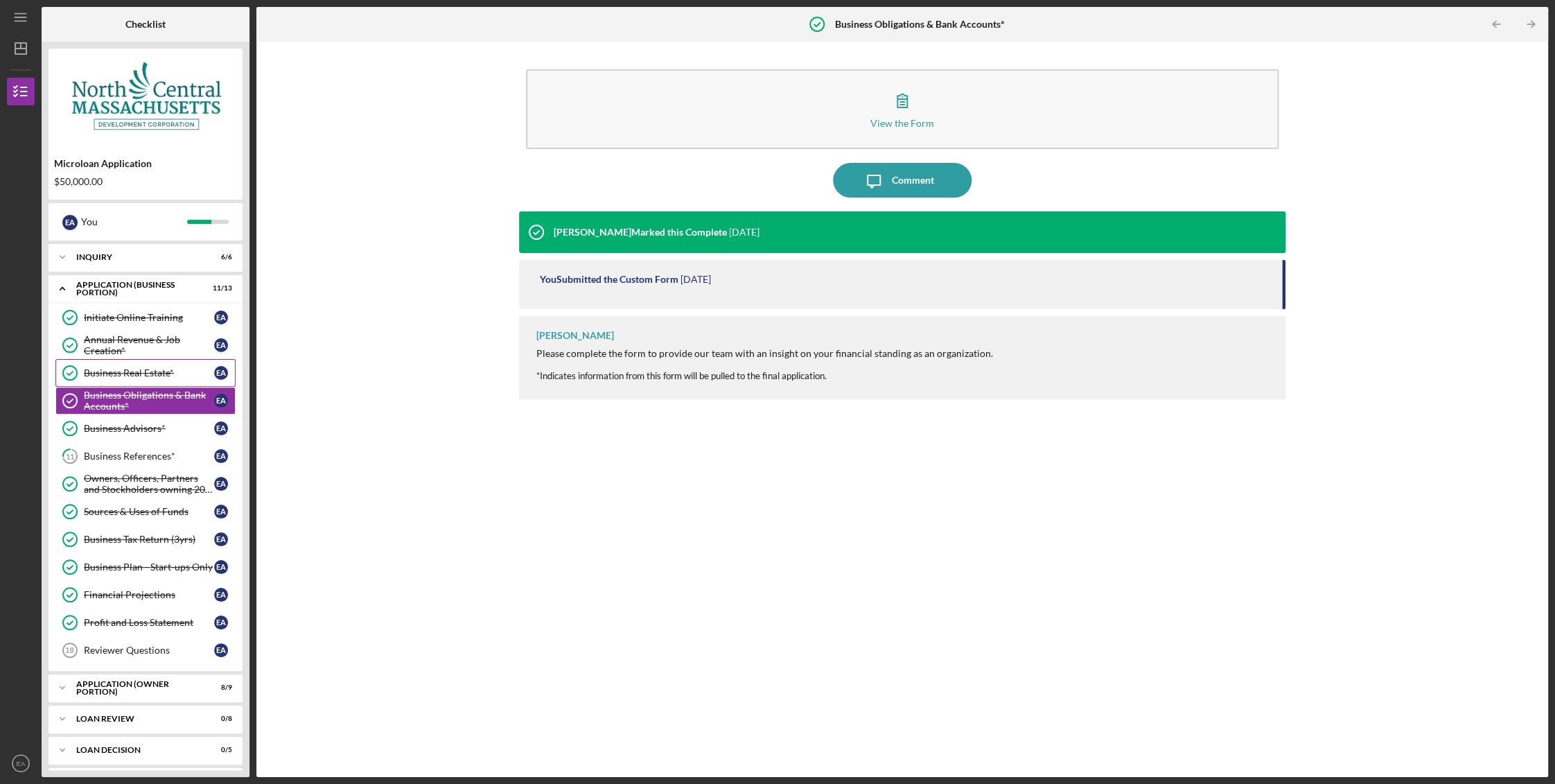
click at [105, 375] on div "Business Real Estate*" at bounding box center [149, 373] width 130 height 12
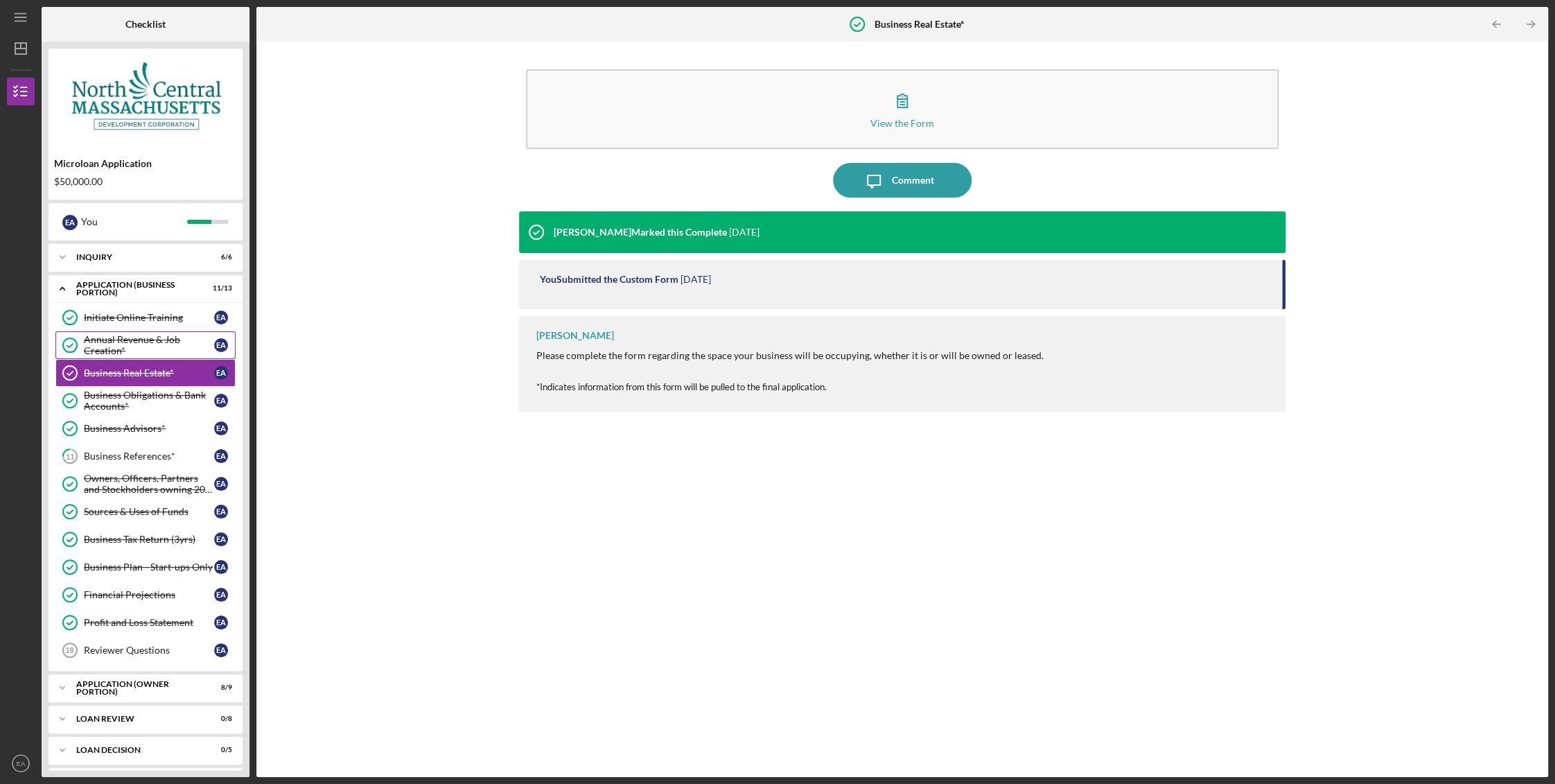
click at [102, 342] on div "Annual Revenue & Job Creation*" at bounding box center [149, 345] width 130 height 22
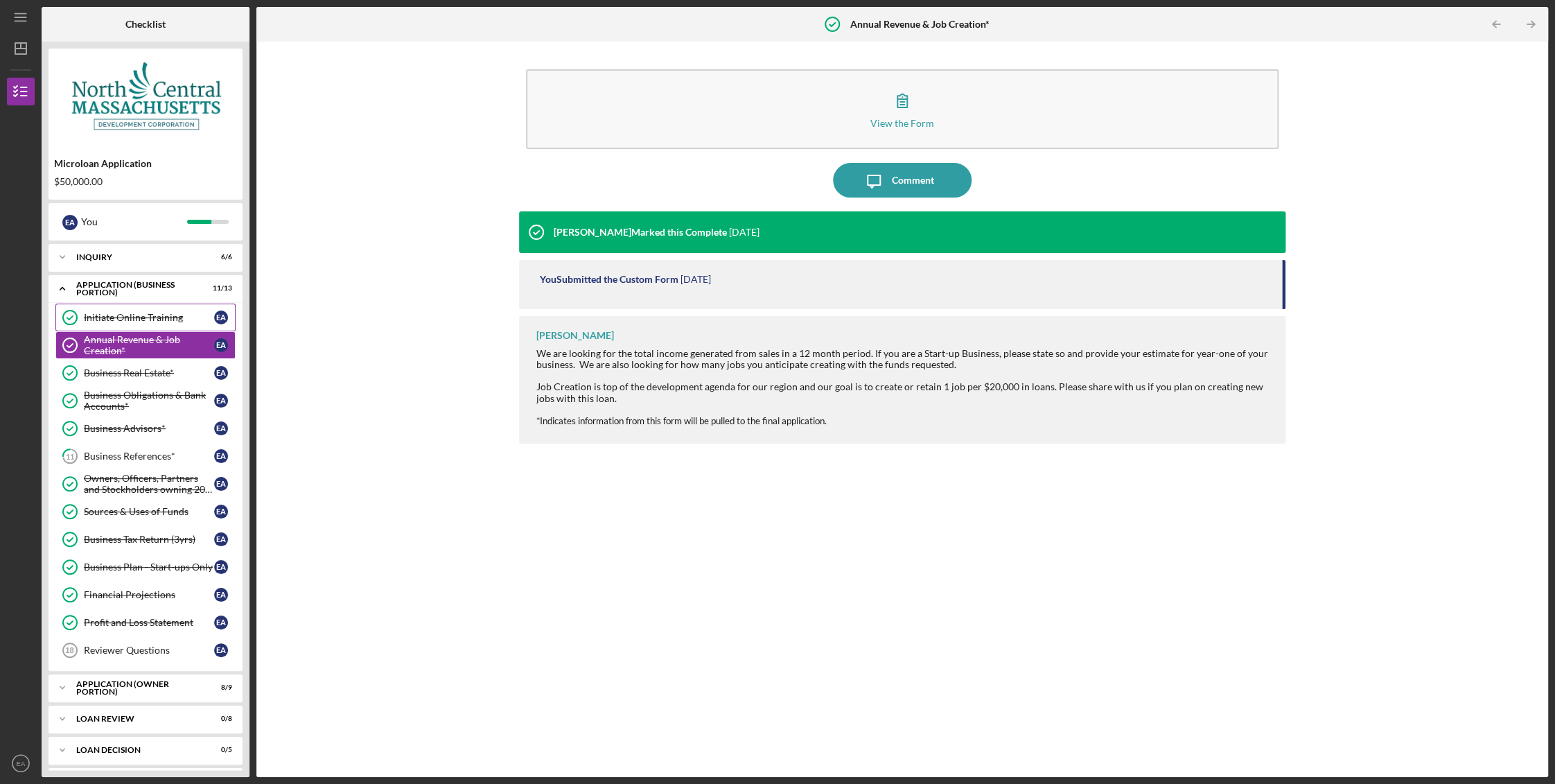
click at [111, 312] on div "Initiate Online Training" at bounding box center [149, 317] width 130 height 12
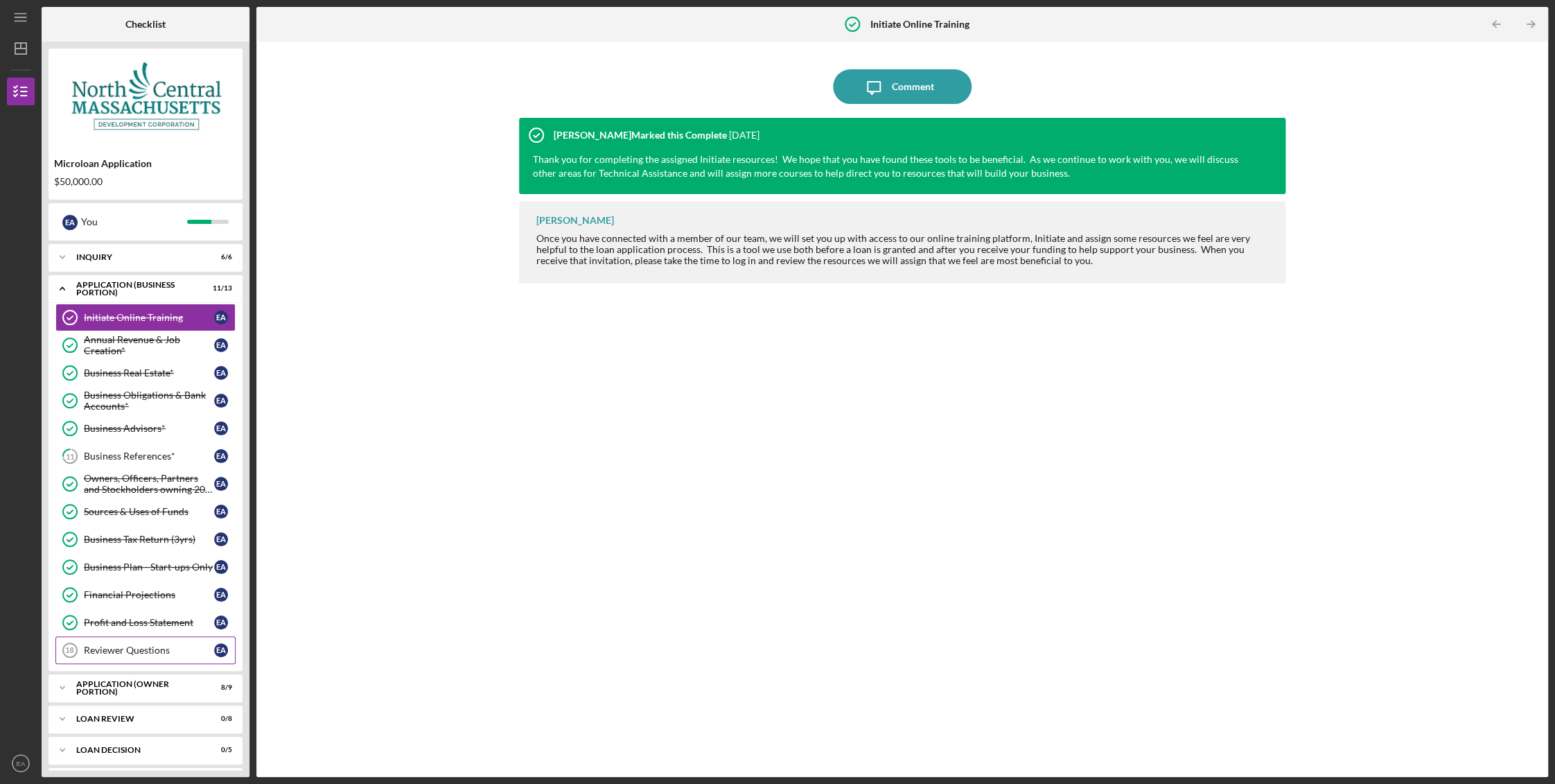
click at [105, 647] on div "Reviewer Questions" at bounding box center [149, 649] width 130 height 12
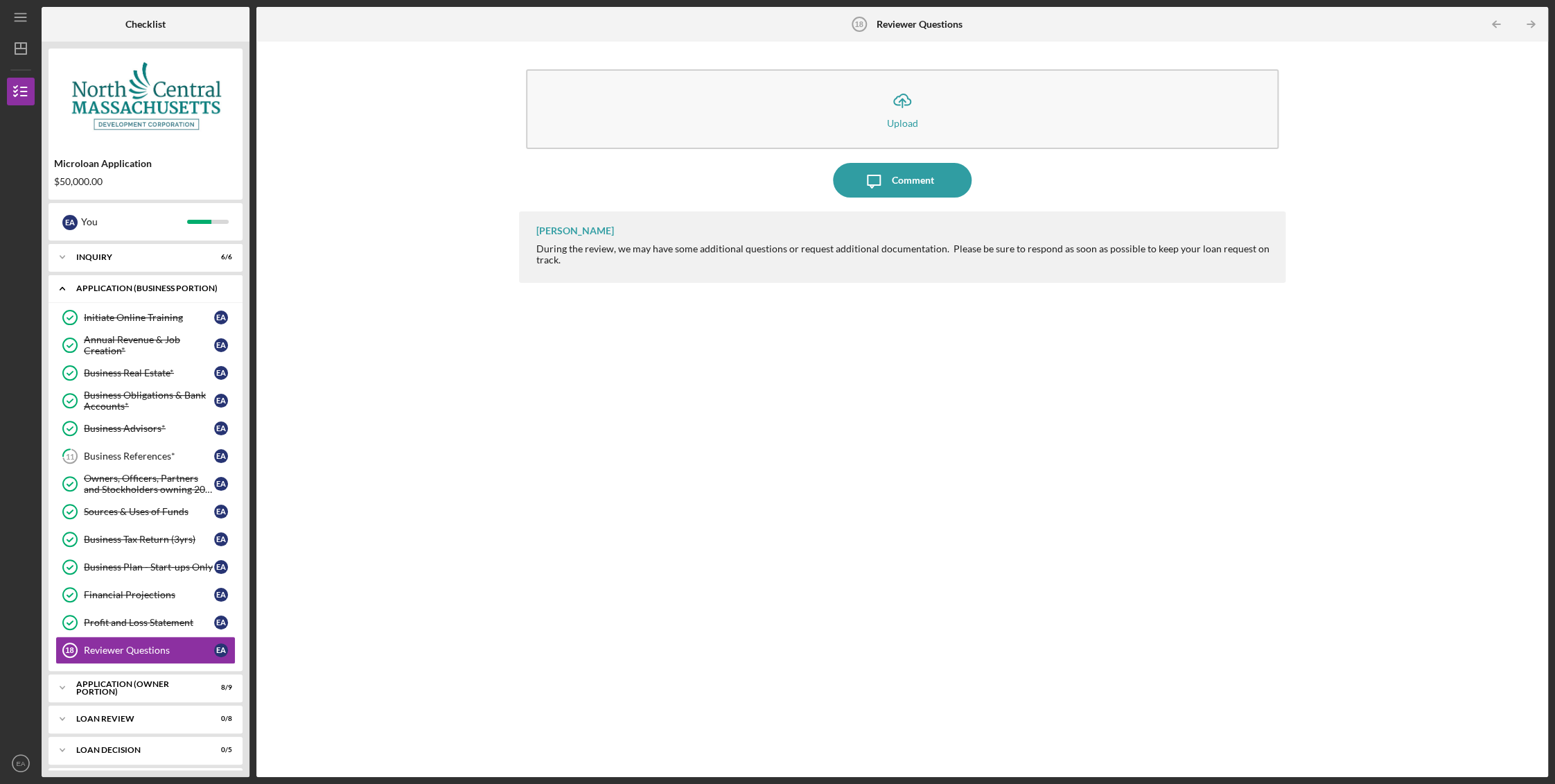
click at [66, 288] on icon "Icon/Expander" at bounding box center [62, 288] width 27 height 27
